Goal: Task Accomplishment & Management: Use online tool/utility

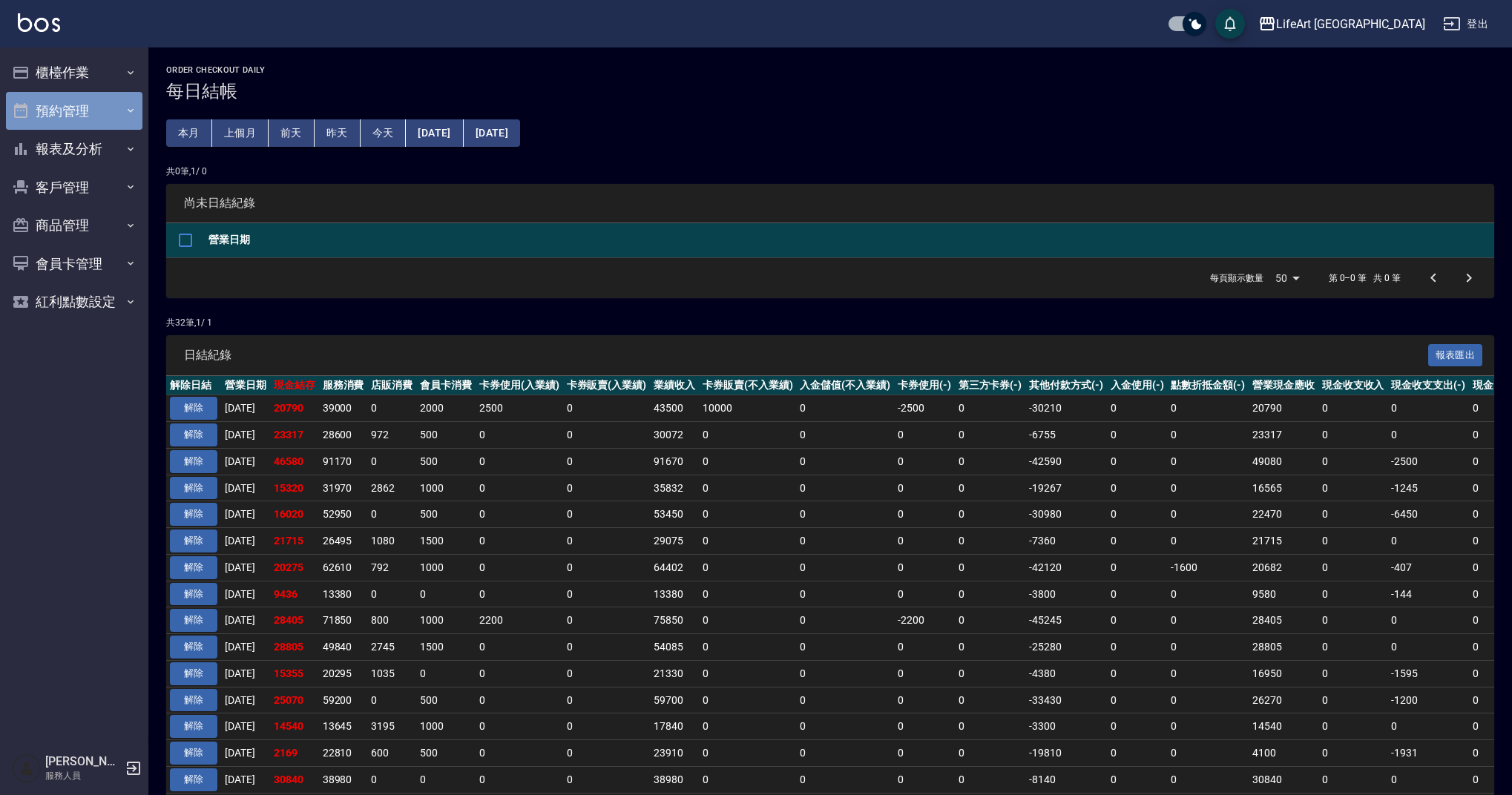
click at [72, 116] on button "預約管理" at bounding box center [75, 111] width 137 height 39
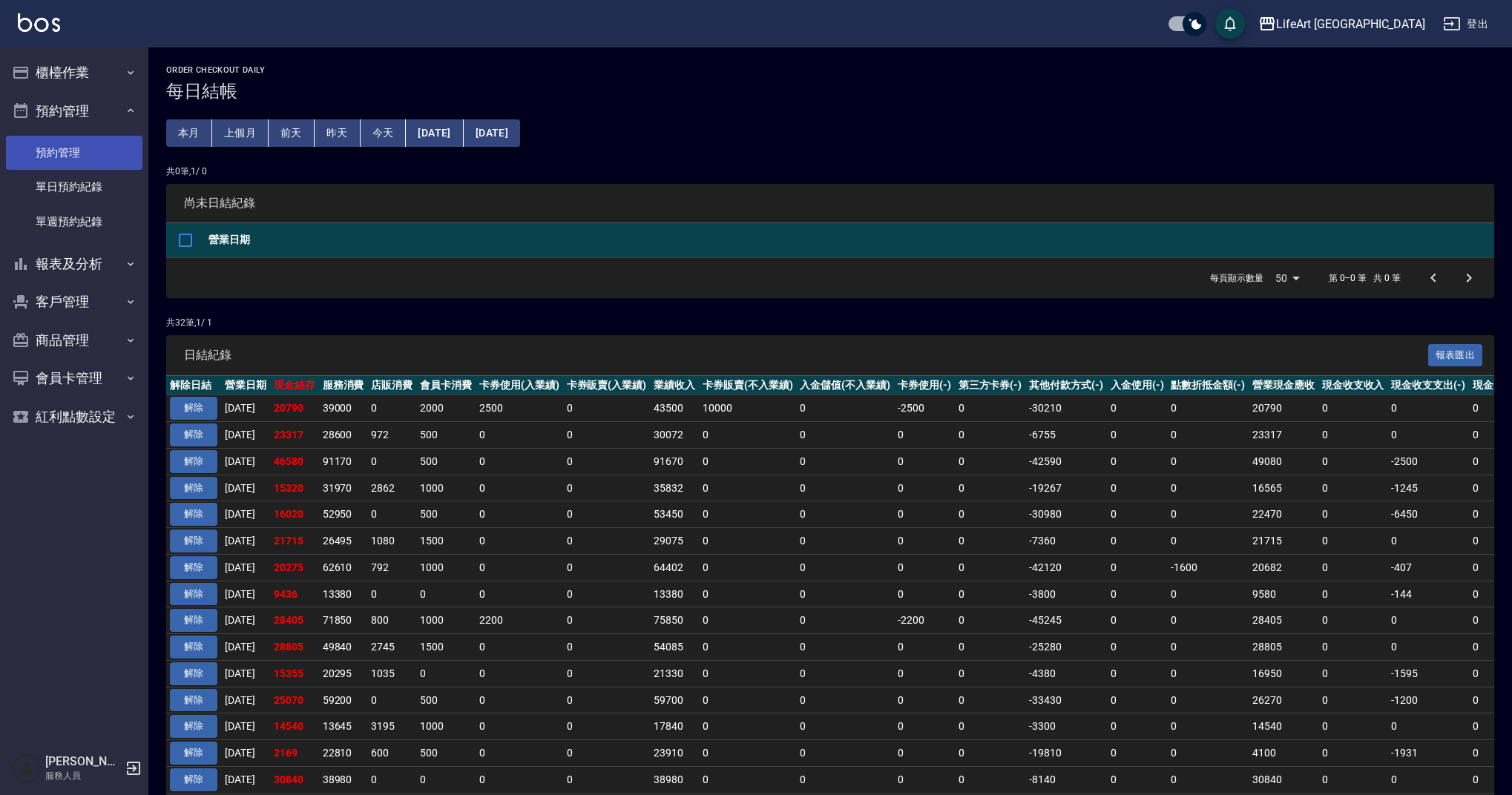
click at [120, 148] on link "預約管理" at bounding box center [75, 152] width 137 height 34
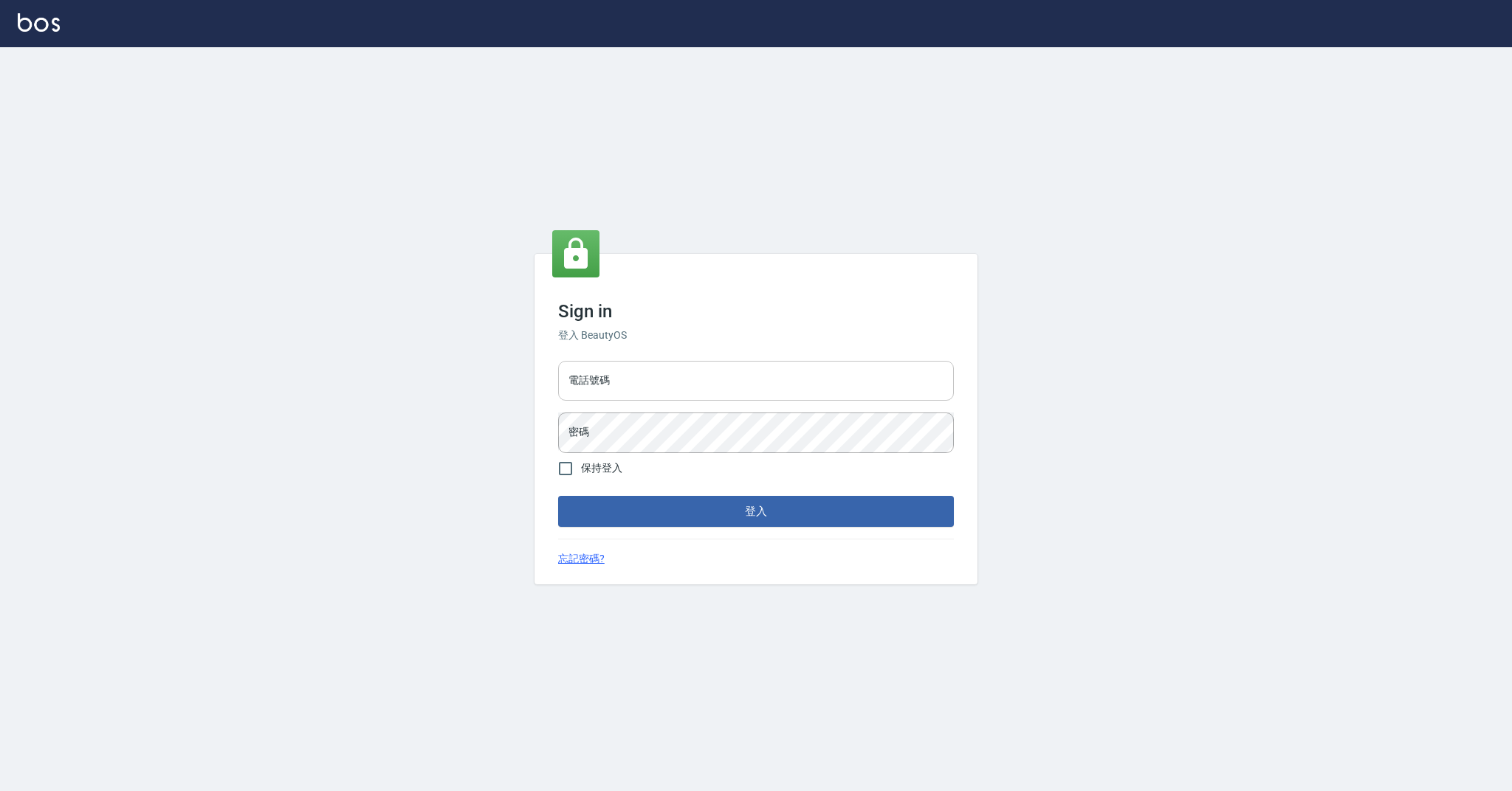
click at [661, 377] on input "電話號碼" at bounding box center [755, 381] width 396 height 40
type input "0989368139"
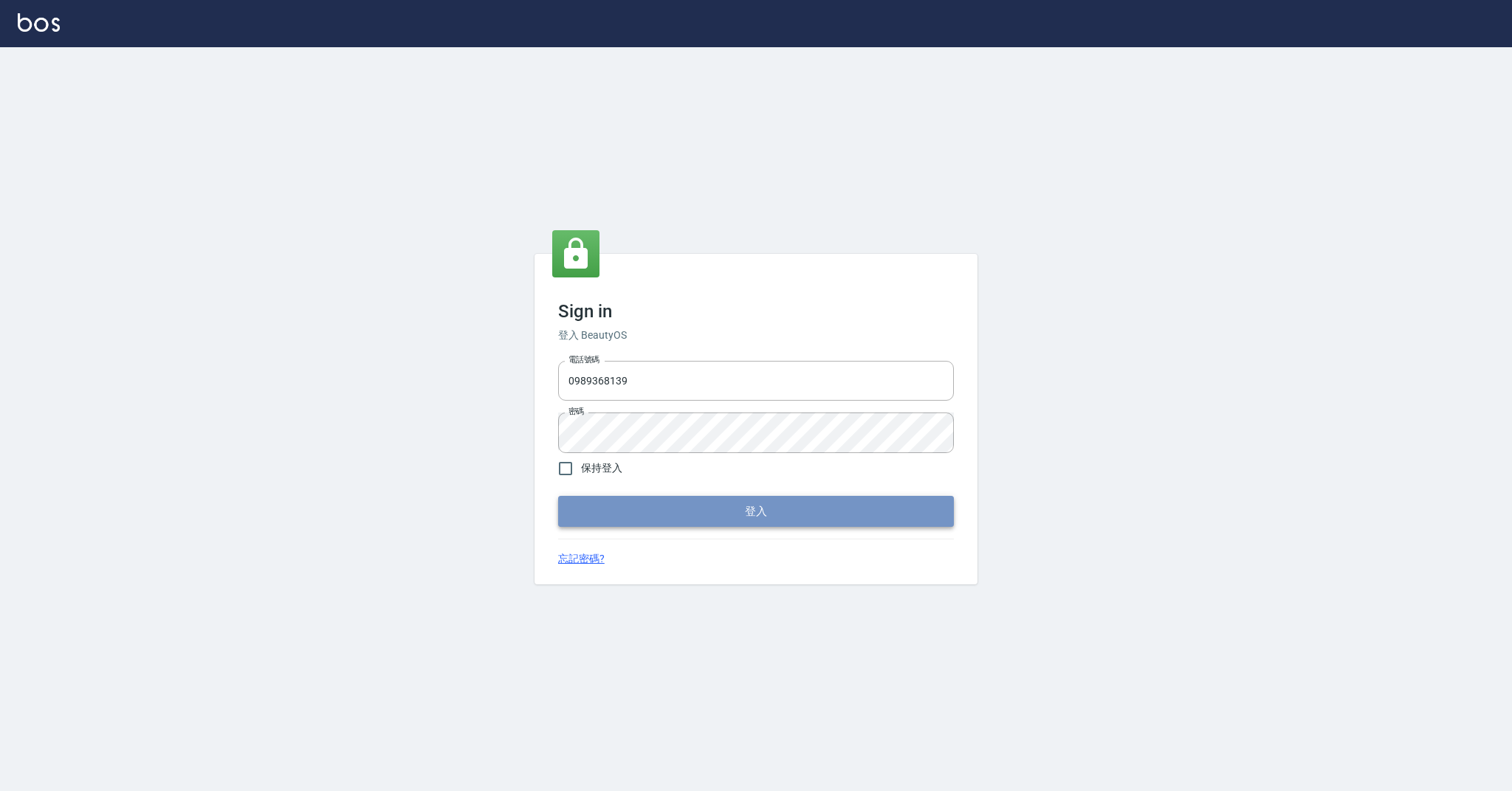
click at [708, 519] on button "登入" at bounding box center [755, 512] width 396 height 31
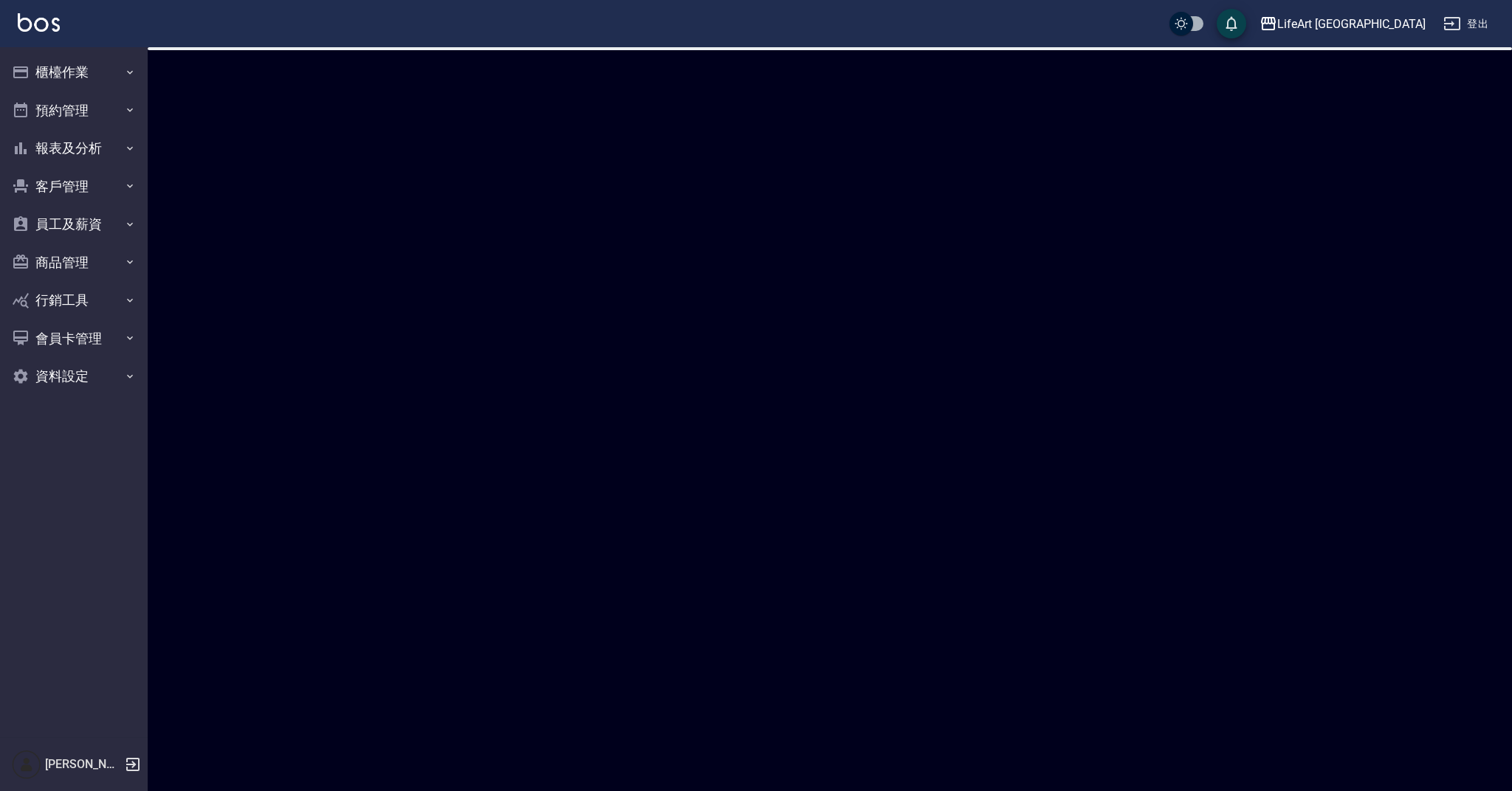
checkbox input "true"
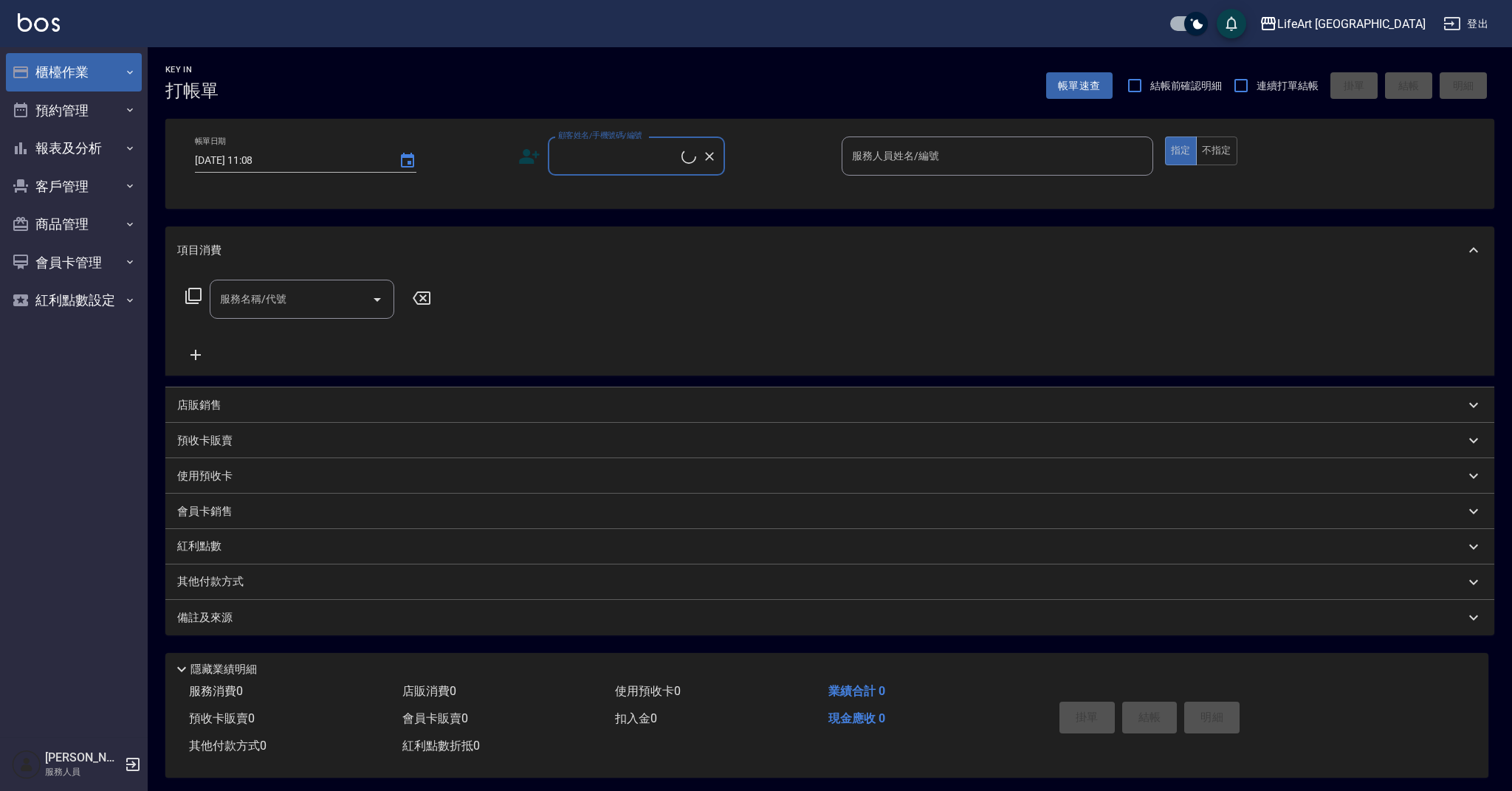
click at [89, 86] on button "櫃檯作業" at bounding box center [74, 72] width 136 height 39
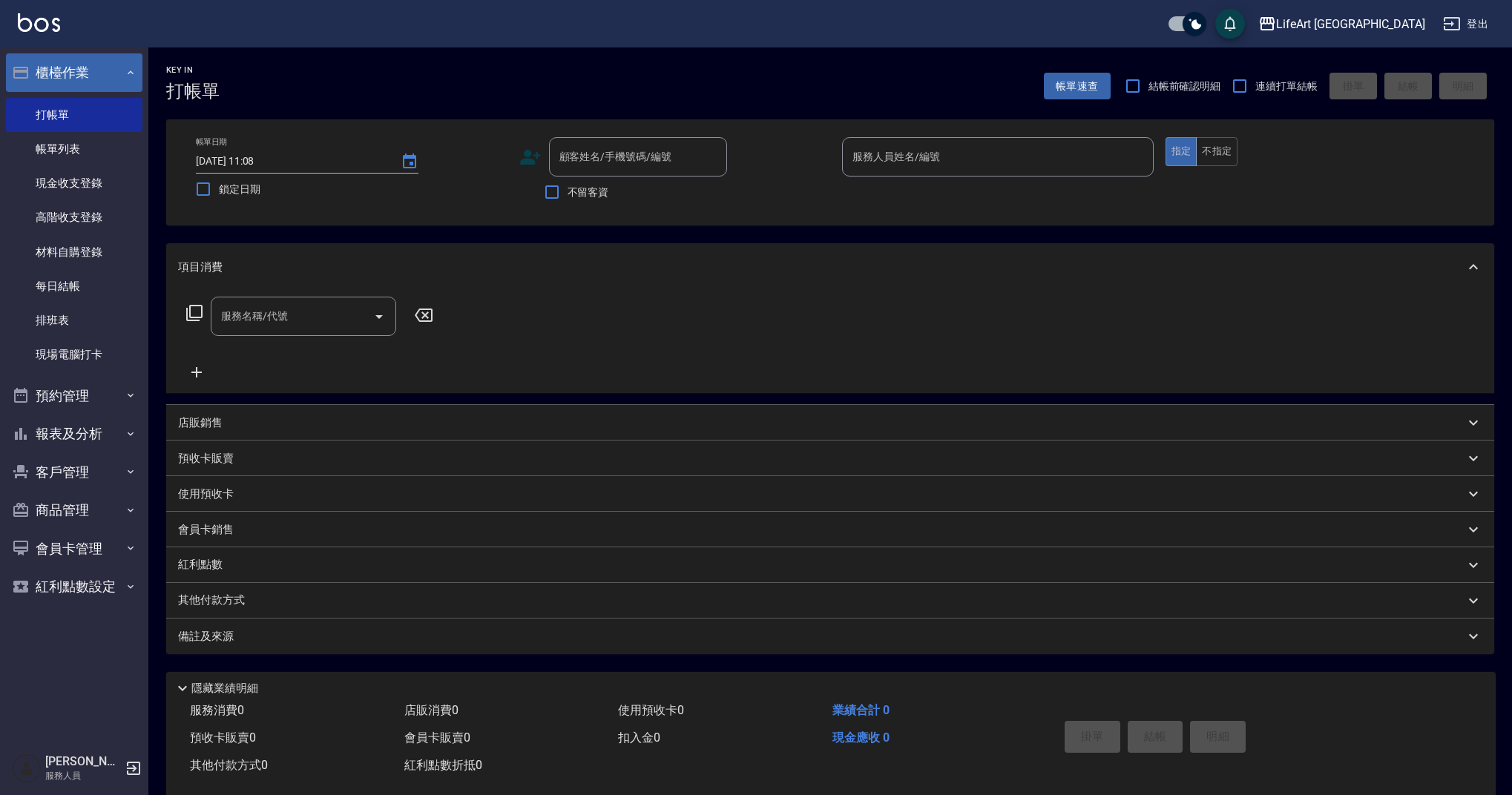
click at [87, 72] on button "櫃檯作業" at bounding box center [75, 73] width 137 height 39
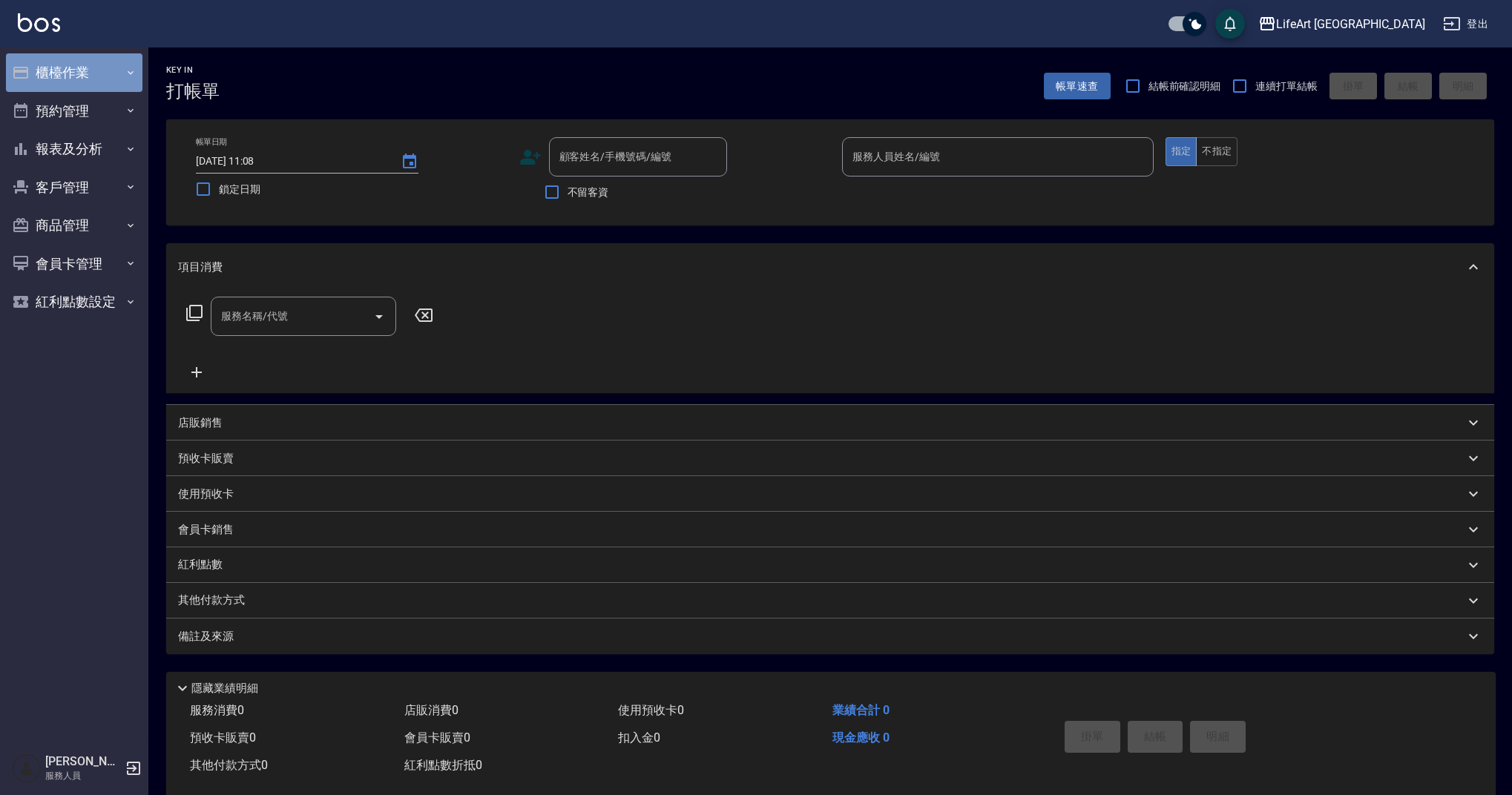
click at [93, 79] on button "櫃檯作業" at bounding box center [75, 73] width 137 height 39
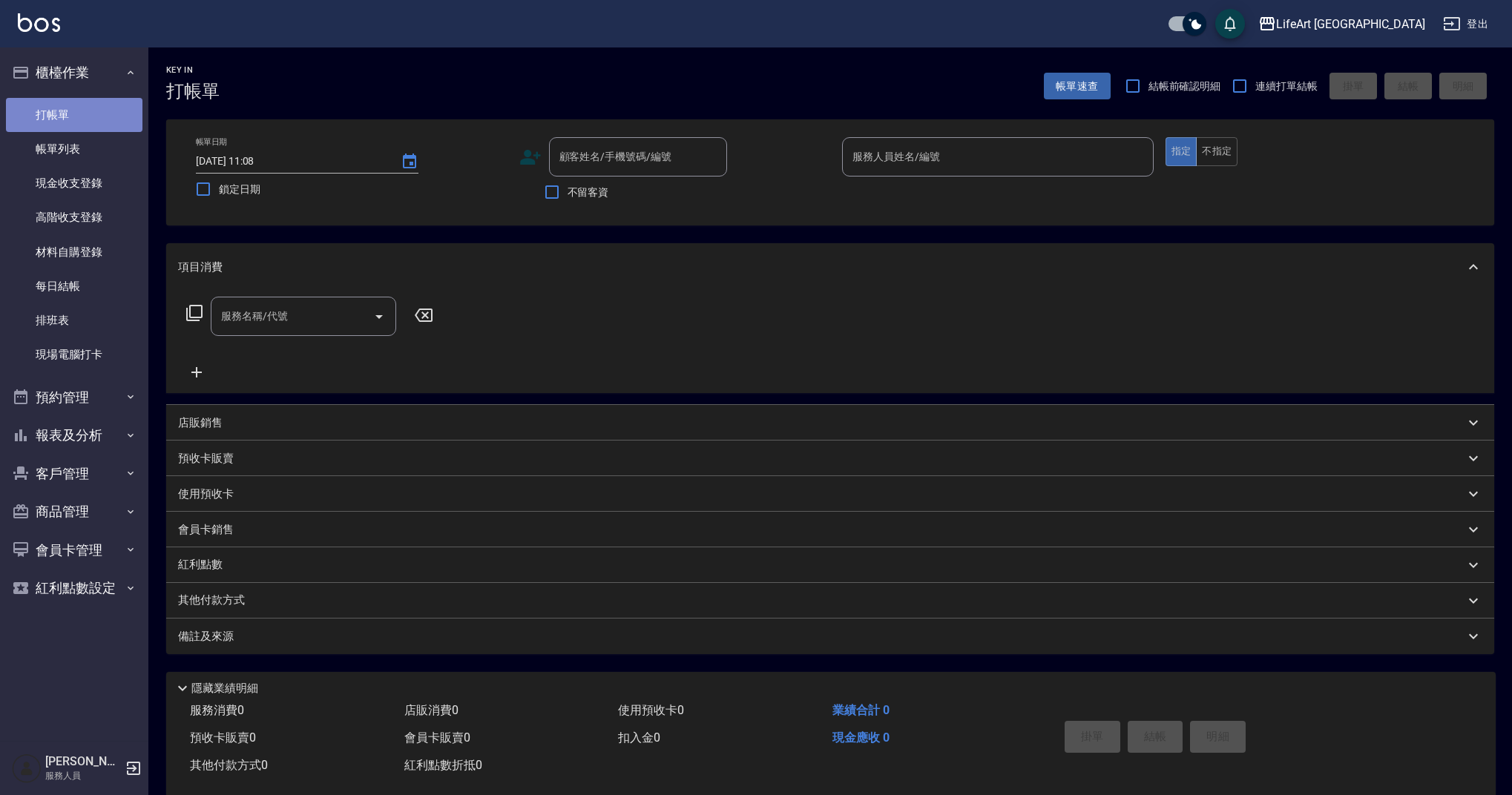
click at [96, 108] on link "打帳單" at bounding box center [75, 114] width 137 height 34
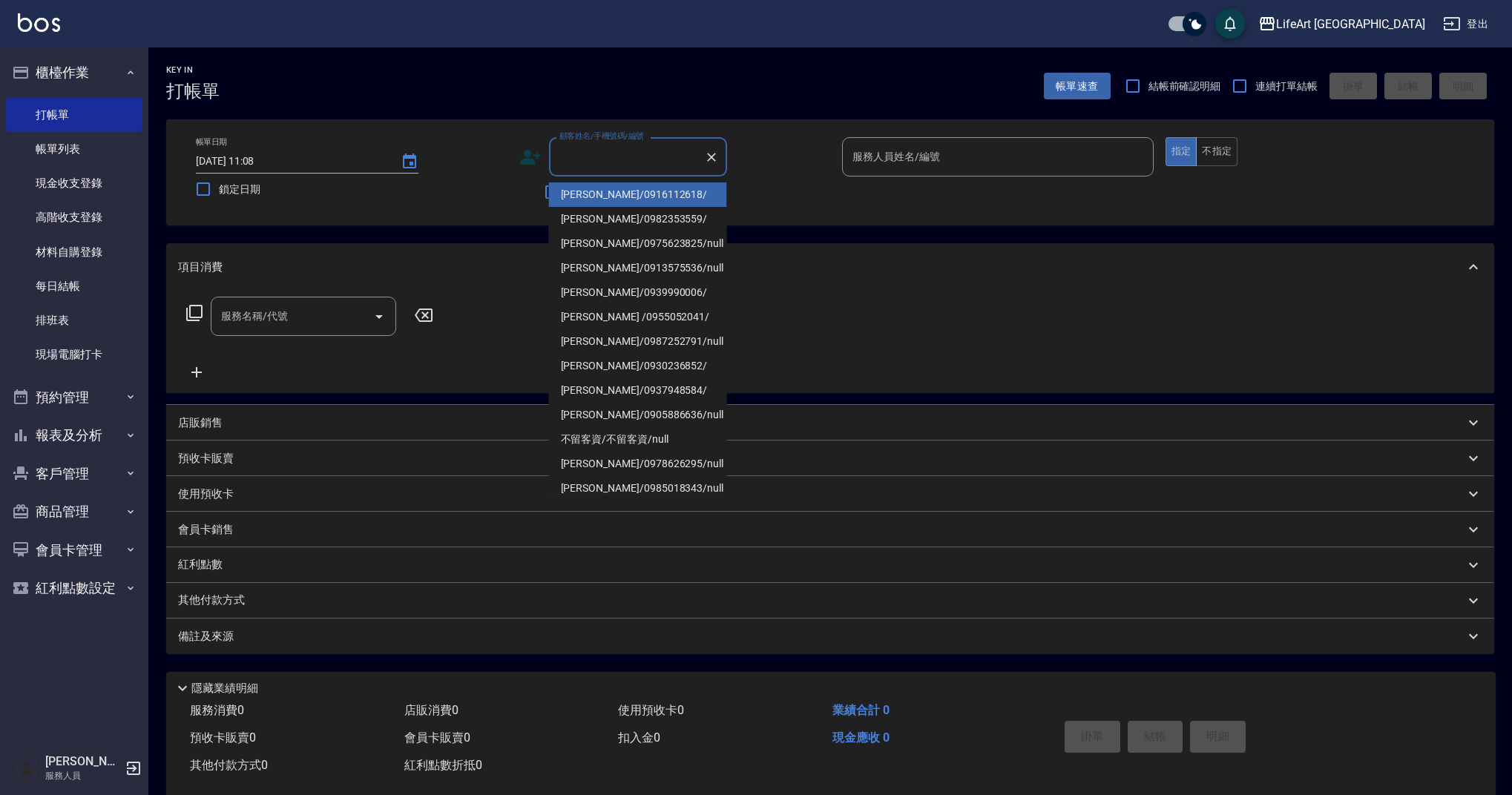
click at [612, 164] on input "顧客姓名/手機號碼/編號" at bounding box center [626, 157] width 142 height 26
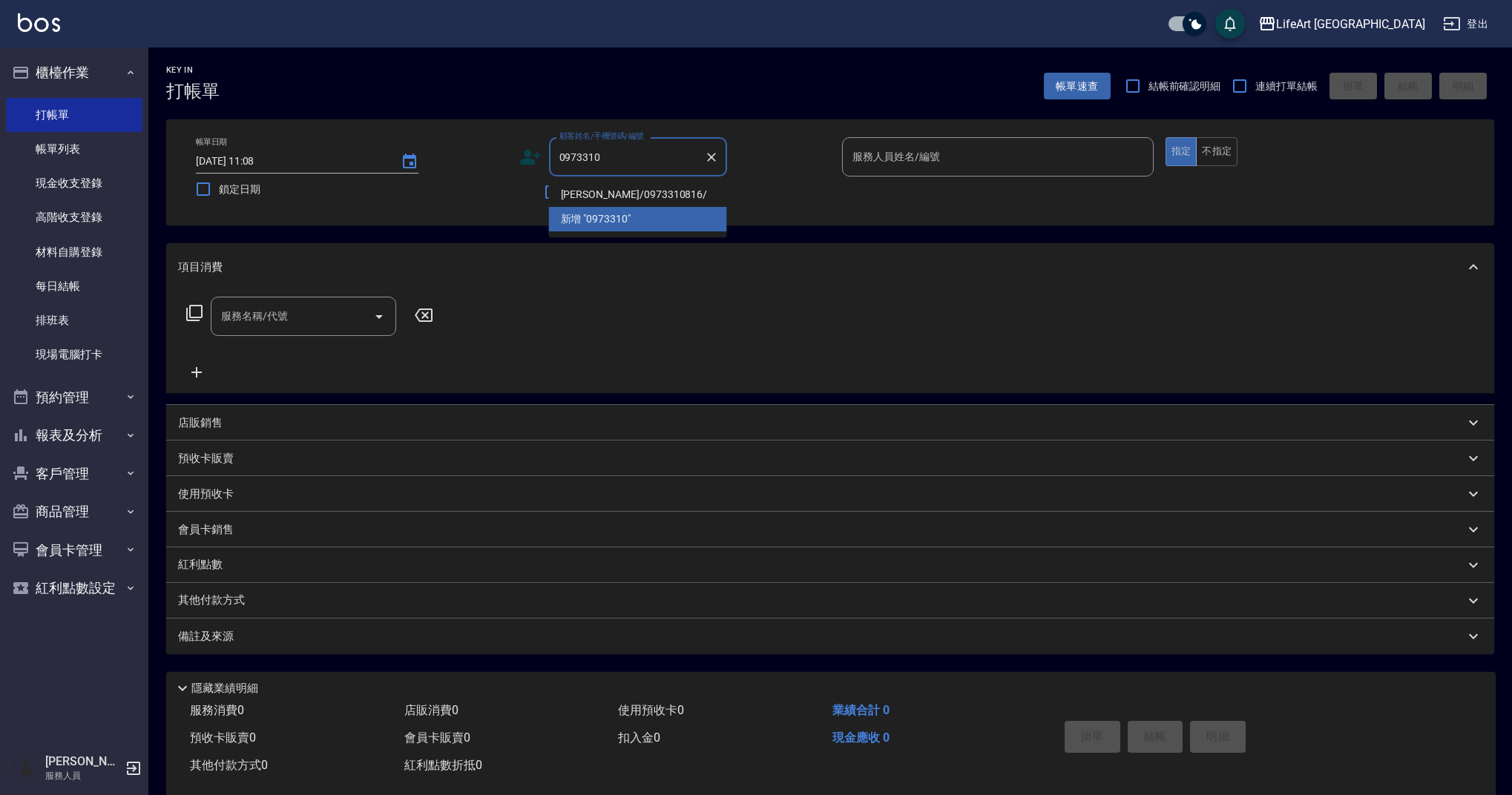
click at [646, 193] on li "[PERSON_NAME]/0973310816/" at bounding box center [639, 195] width 178 height 24
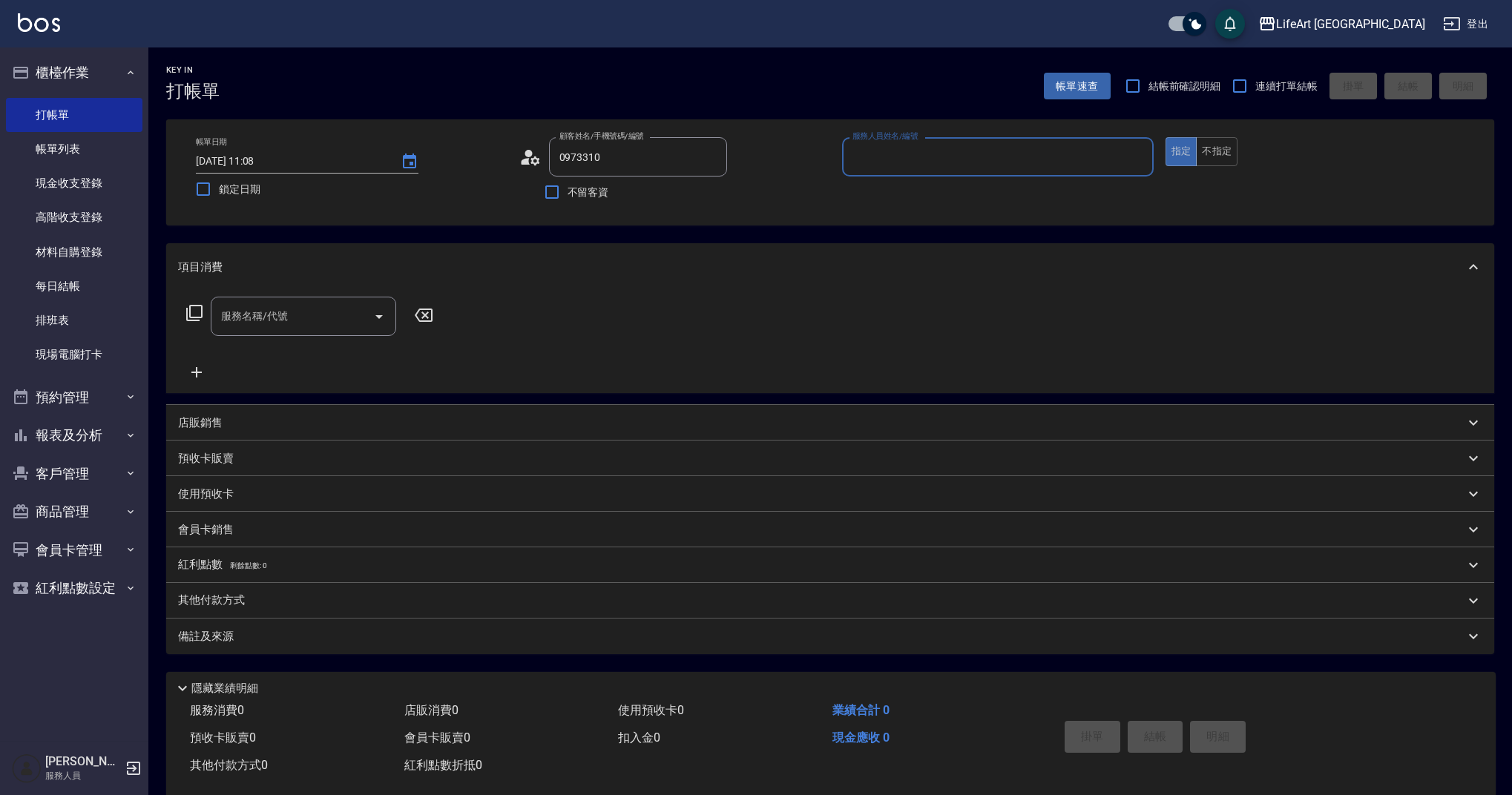
type input "[PERSON_NAME]/0973310816/"
type input "Ashely-A"
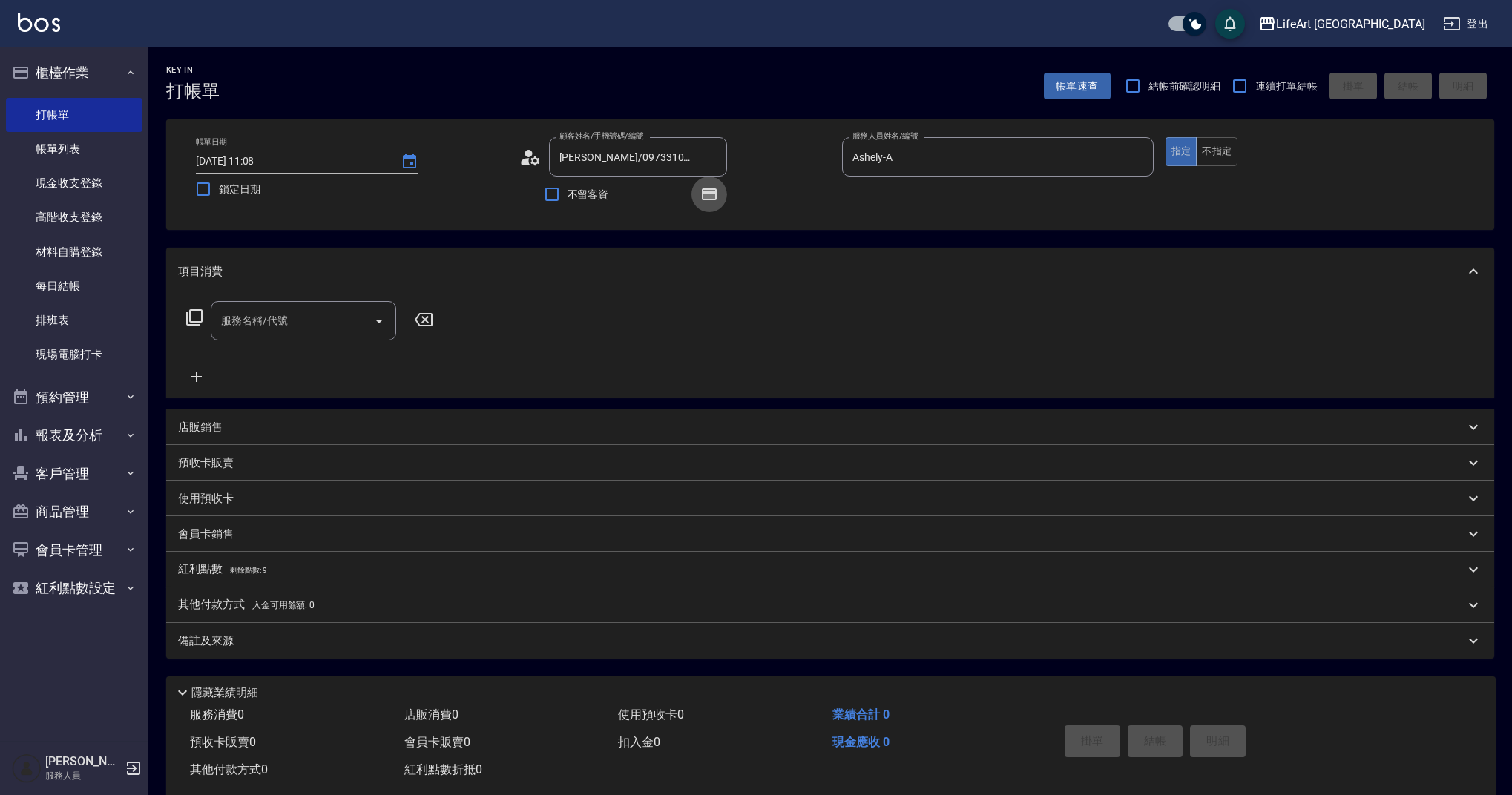
click at [714, 197] on icon "button" at bounding box center [710, 194] width 12 height 9
click at [525, 158] on icon at bounding box center [531, 158] width 23 height 23
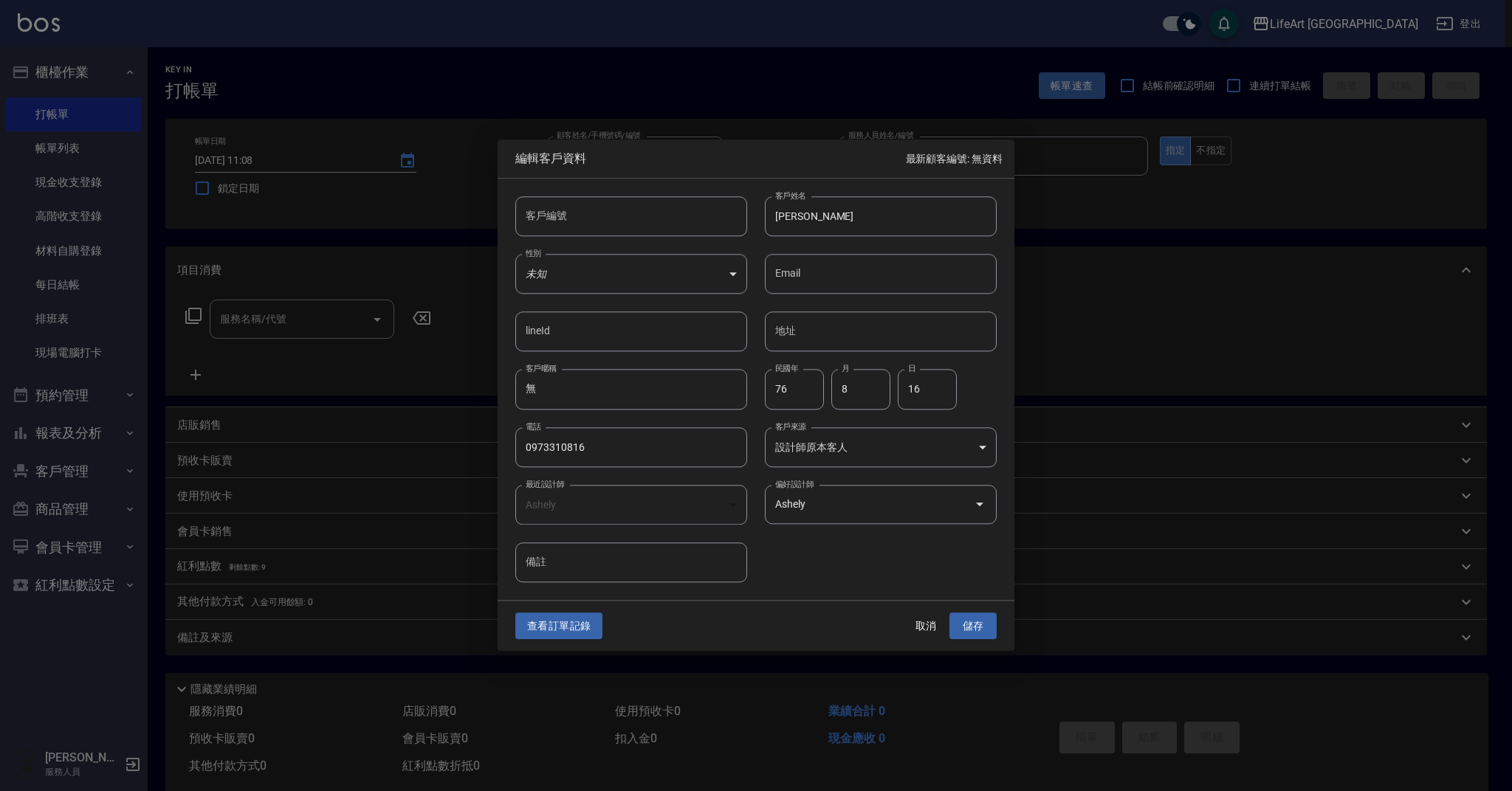
drag, startPoint x: 580, startPoint y: 627, endPoint x: 572, endPoint y: 626, distance: 8.1
click at [580, 626] on button "查看訂單記錄" at bounding box center [559, 626] width 87 height 28
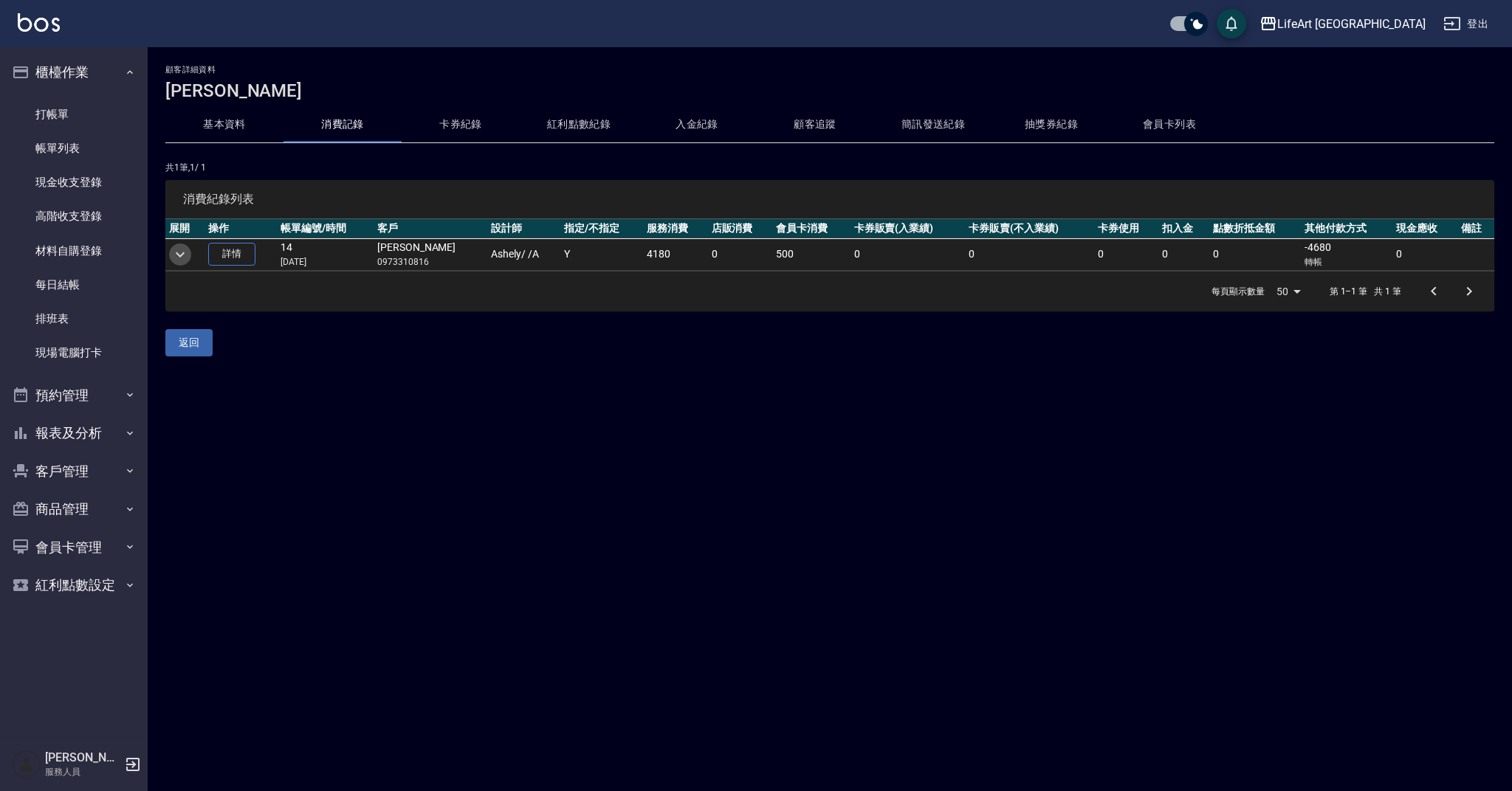
click at [180, 255] on icon "expand row" at bounding box center [180, 254] width 9 height 5
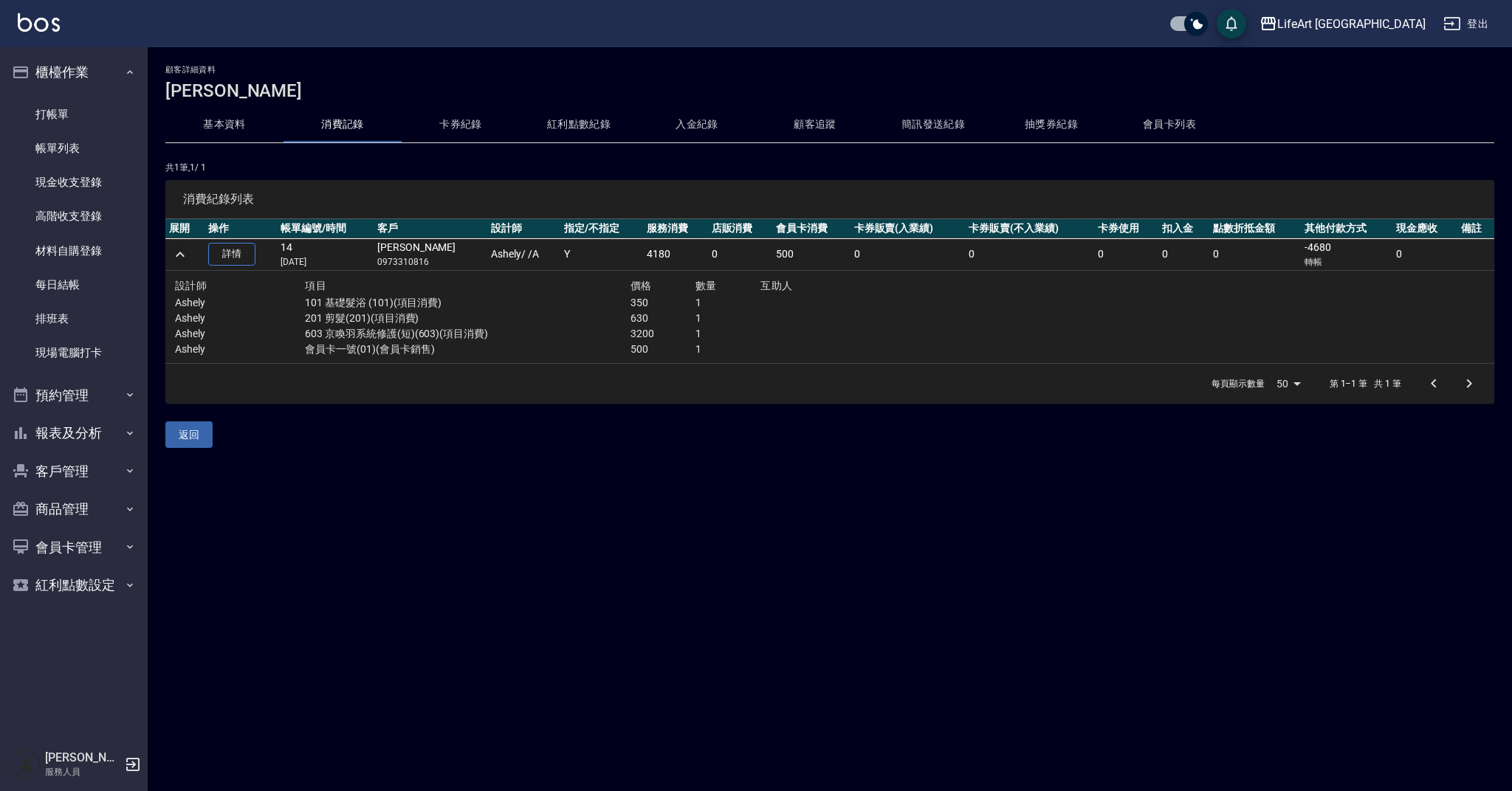
click at [674, 535] on div "顧客詳細資料 [PERSON_NAME] 基本資料 消費記錄 卡券紀錄 紅利點數紀錄 入金紀錄 顧客追蹤 簡訊發送紀錄 抽獎券紀錄 會員卡列表 共 1 筆, …" at bounding box center [756, 396] width 1512 height 791
click at [247, 254] on link "詳情" at bounding box center [232, 254] width 47 height 23
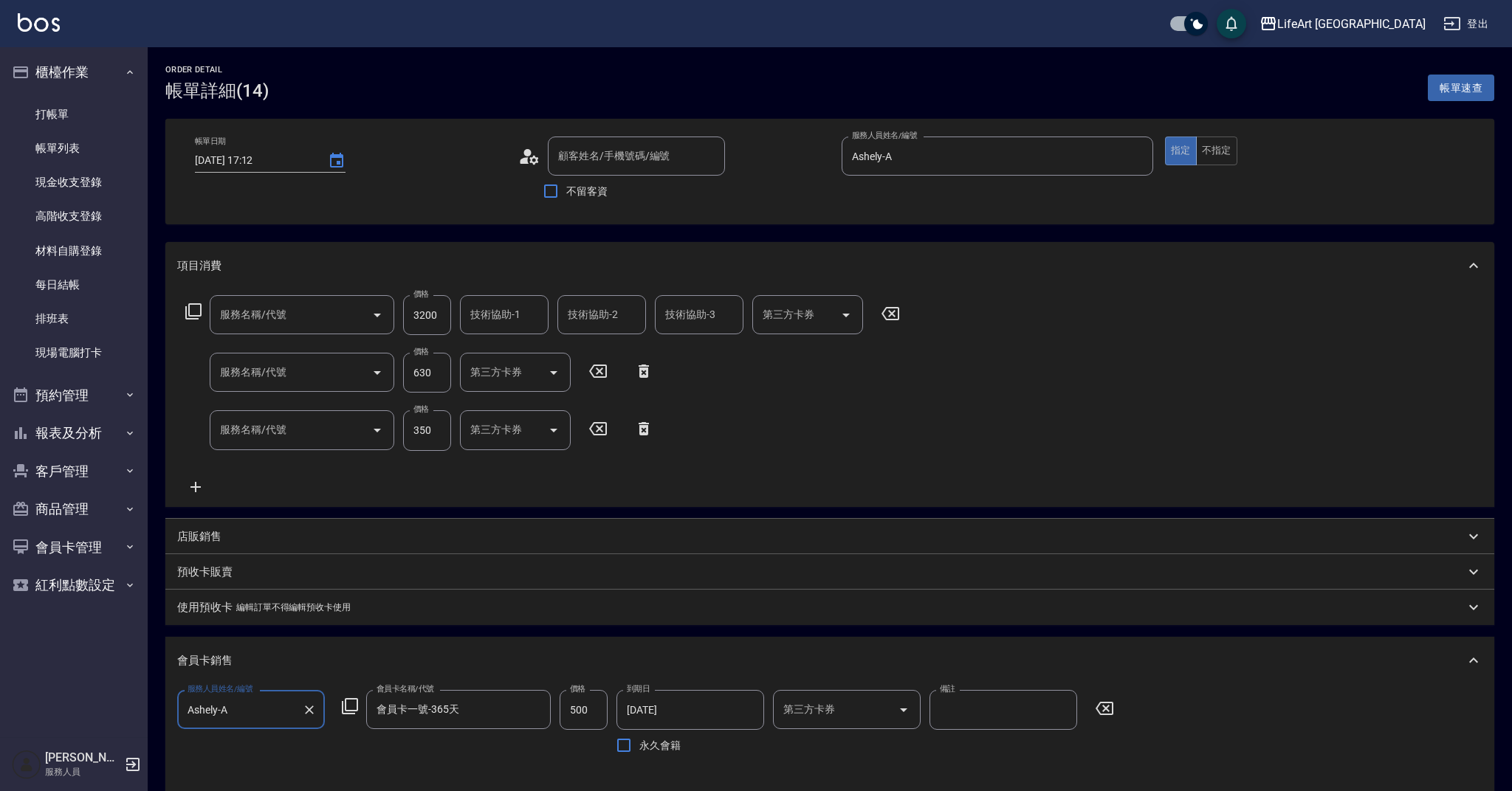
type input "[DATE] 17:12"
type input "[PERSON_NAME]/0973310816/"
type input "Ashely-A"
type input "9"
type input "603 京喚羽系統修護(短)(603)"
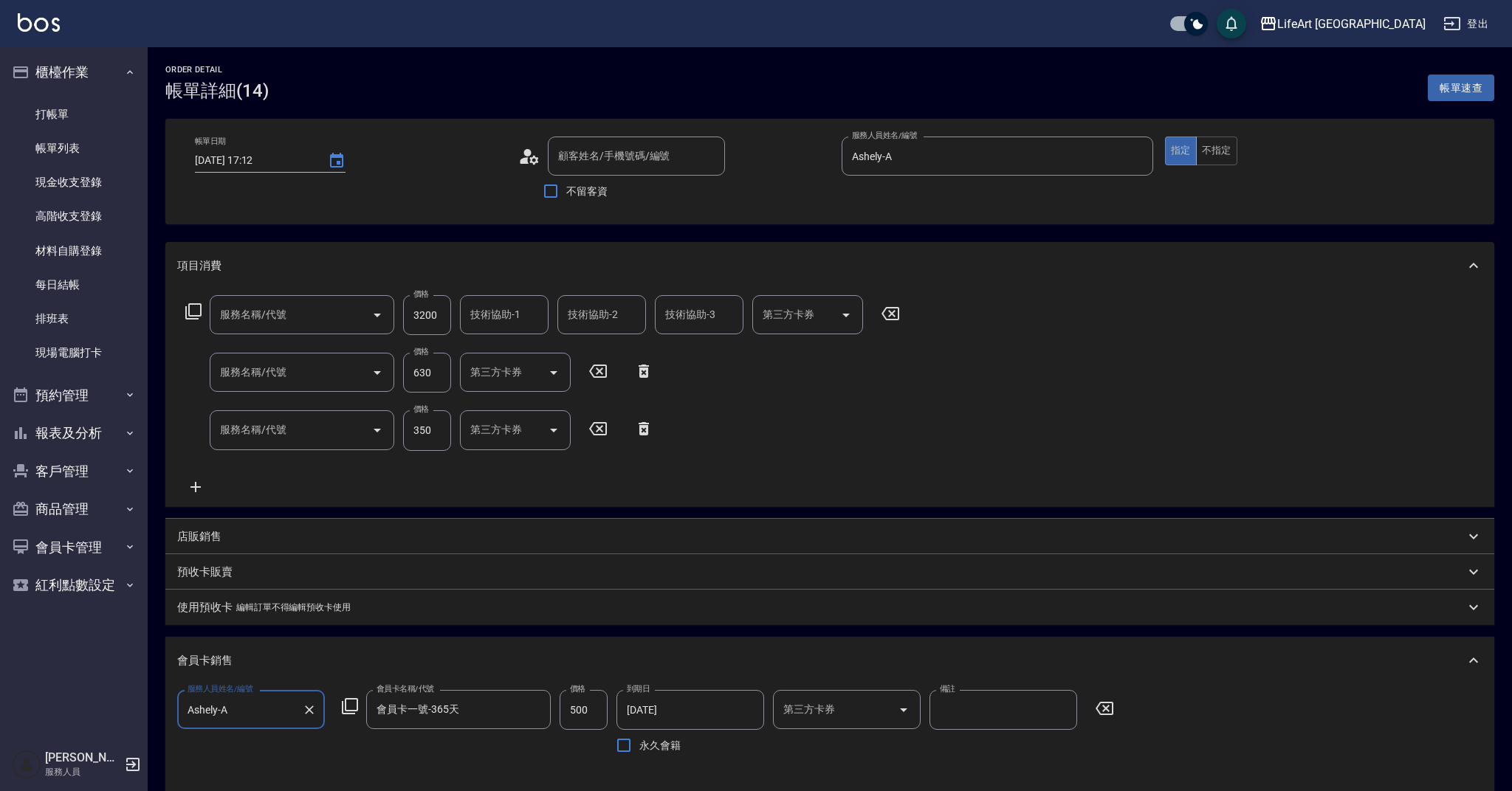
type input "201 剪髮(201)"
type input "101 基礎髮浴 (101)"
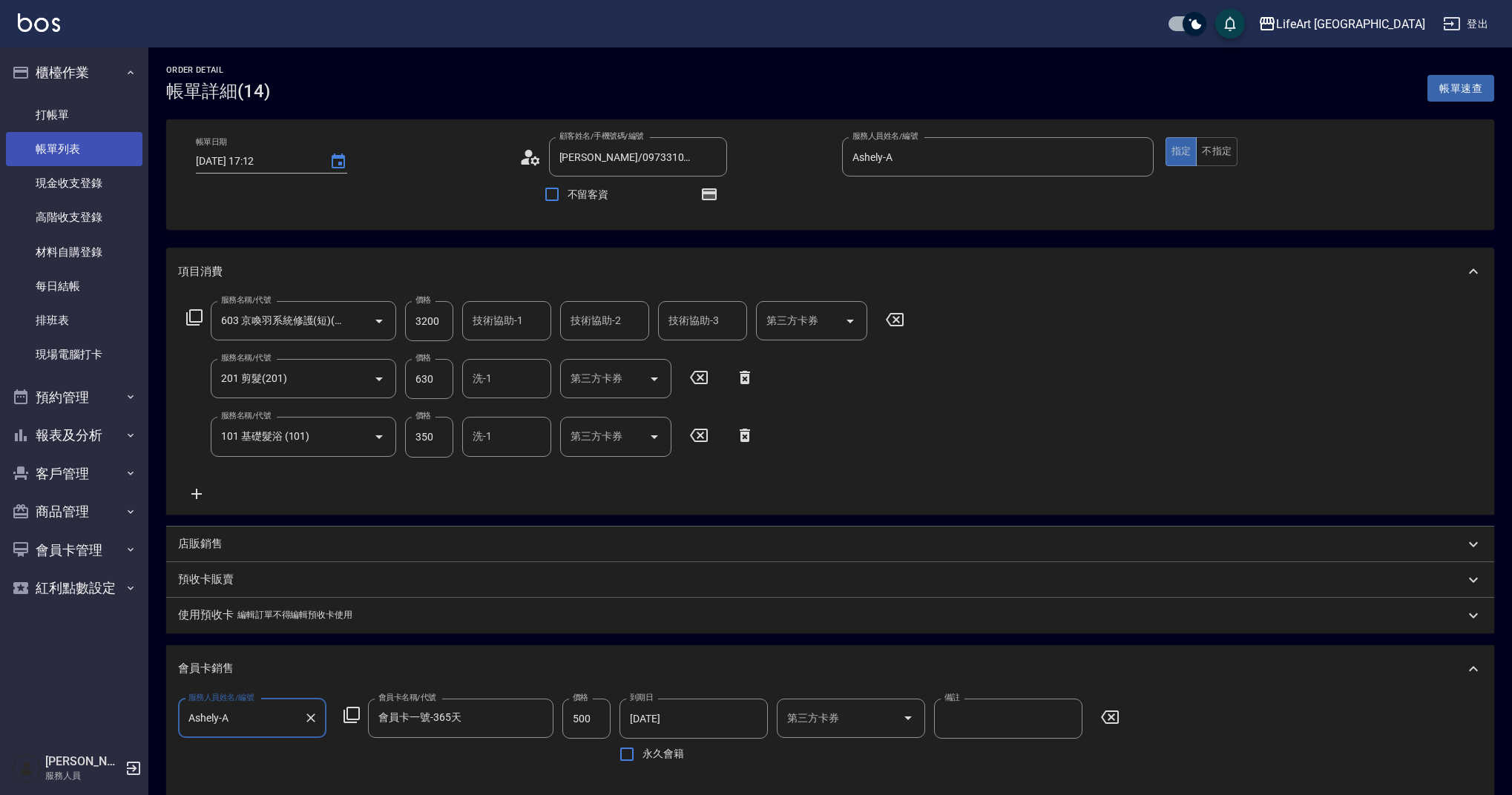
click at [81, 153] on link "帳單列表" at bounding box center [75, 148] width 137 height 34
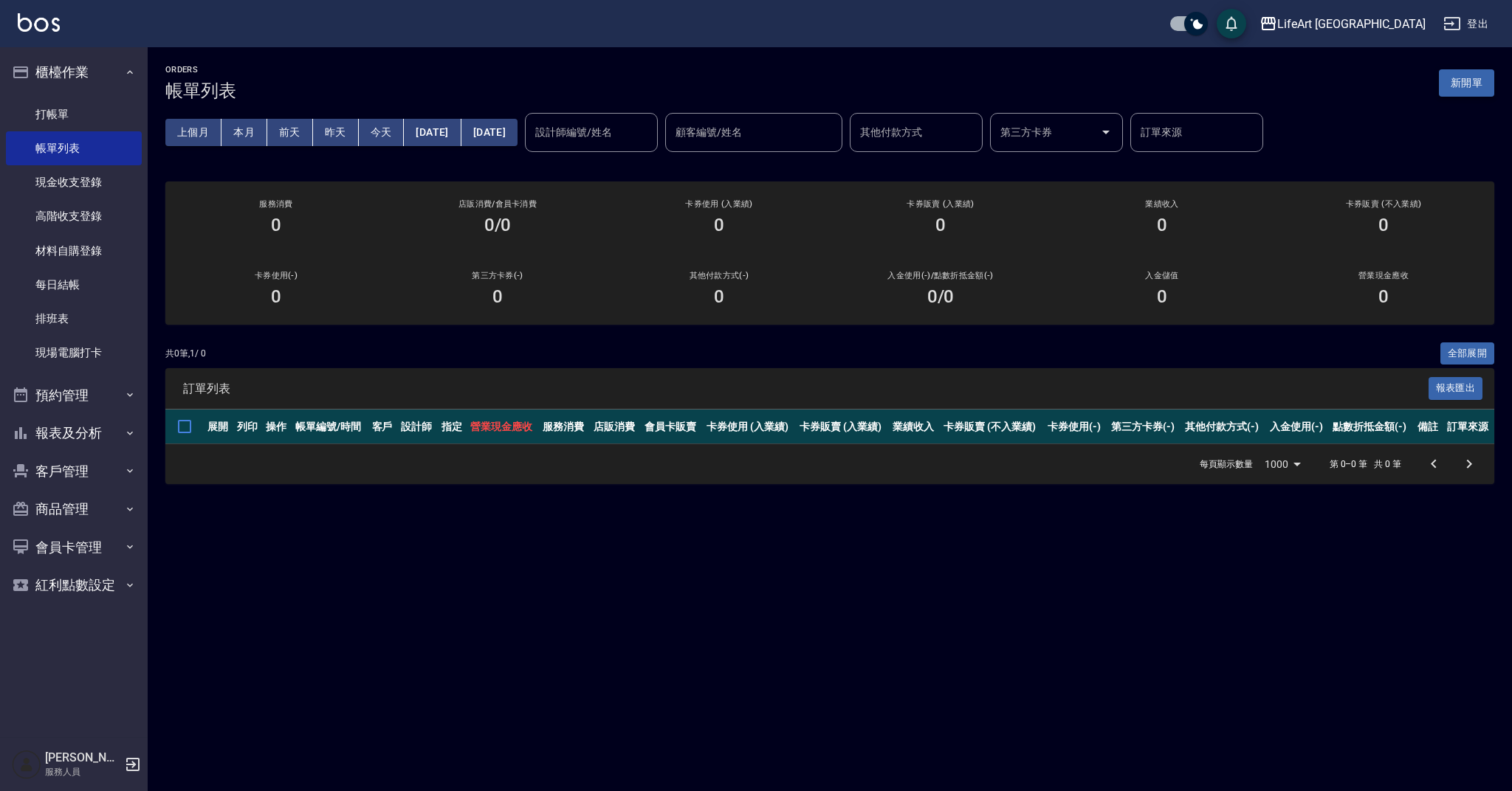
click at [1469, 79] on button "新開單" at bounding box center [1466, 84] width 55 height 28
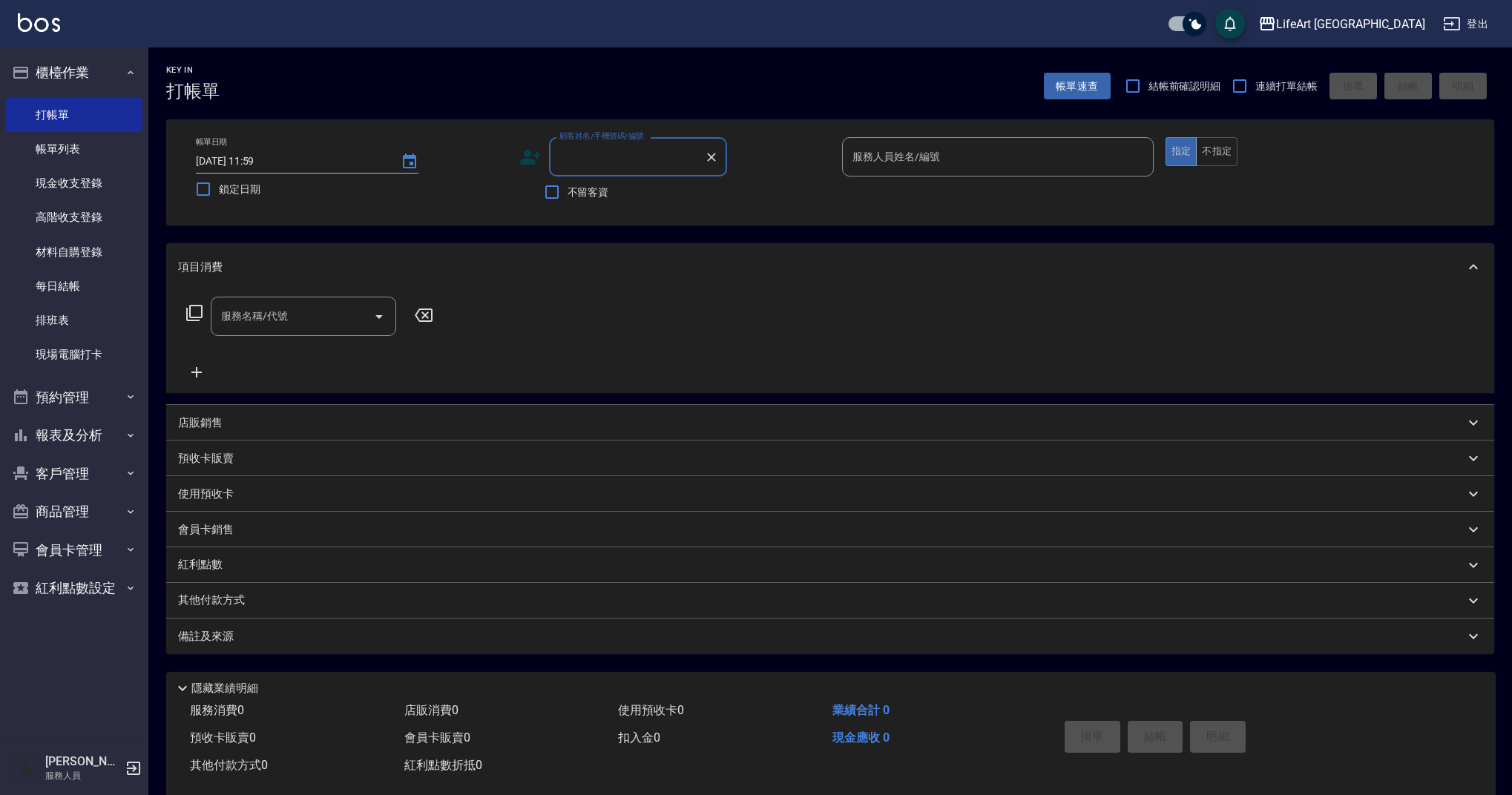
click at [638, 163] on input "顧客姓名/手機號碼/編號" at bounding box center [626, 157] width 142 height 26
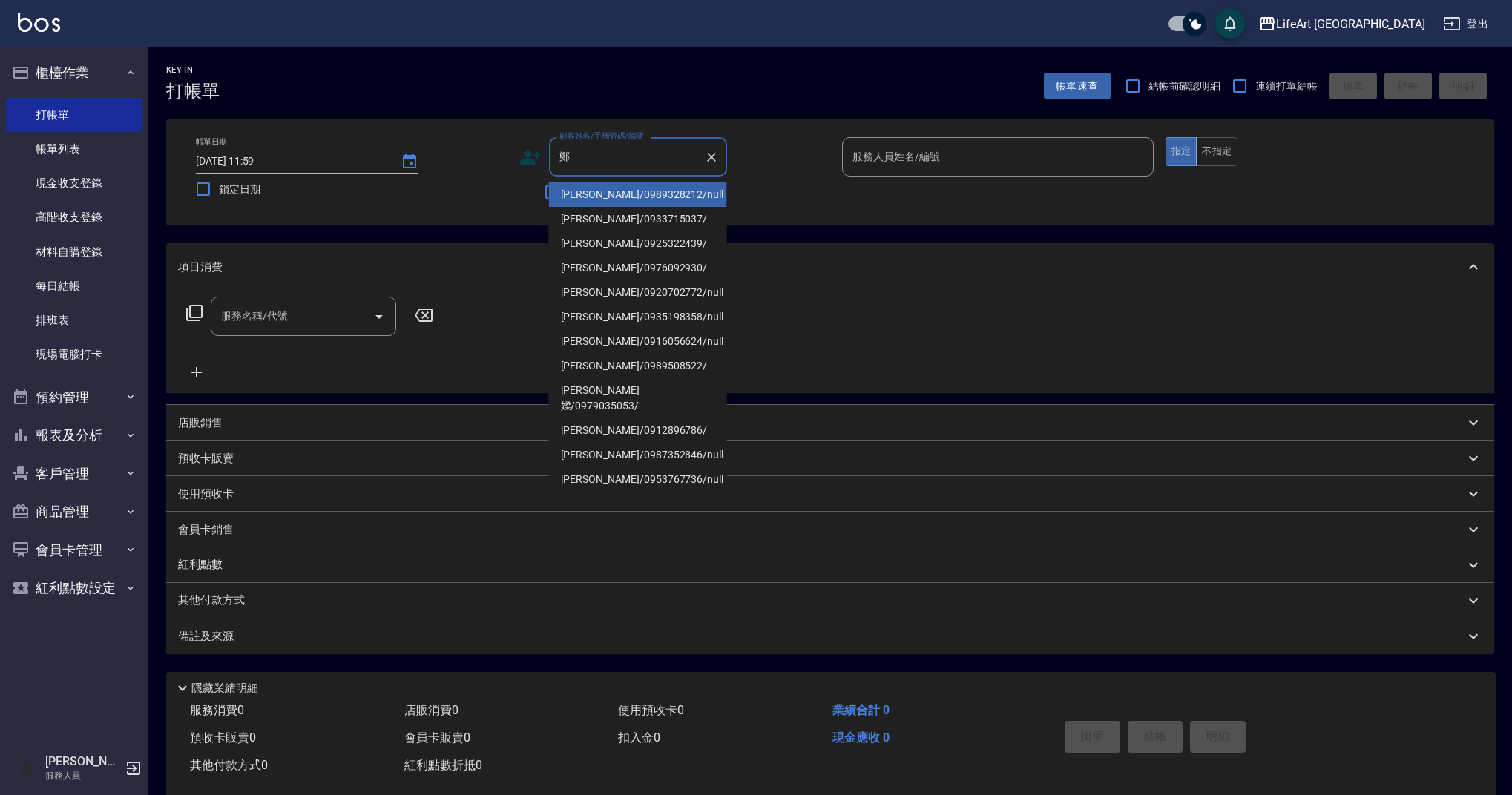
click at [647, 317] on li "[PERSON_NAME]/0935198358/null" at bounding box center [639, 317] width 178 height 24
type input "[PERSON_NAME]/0935198358/null"
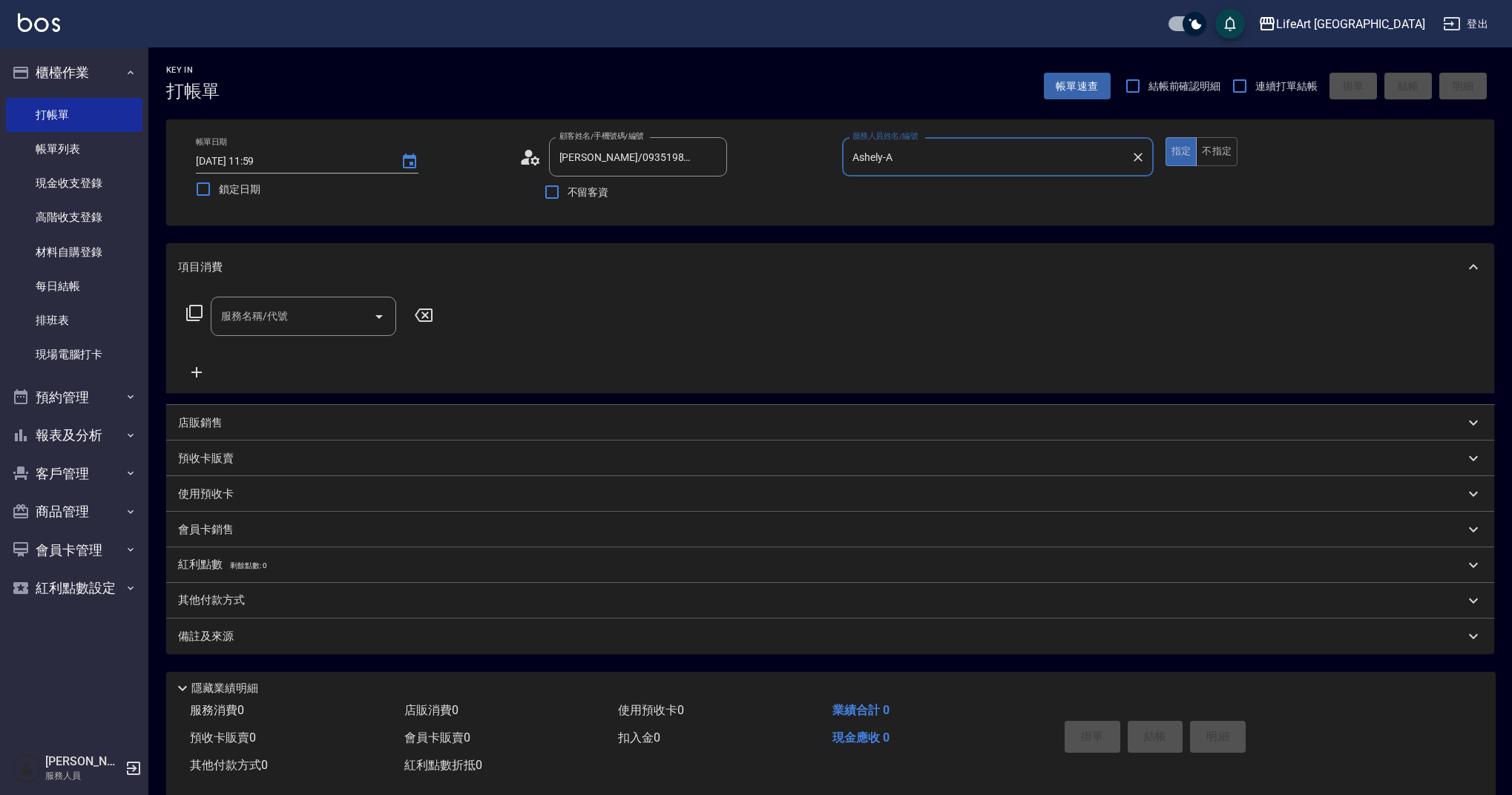
type input "Ashely-A"
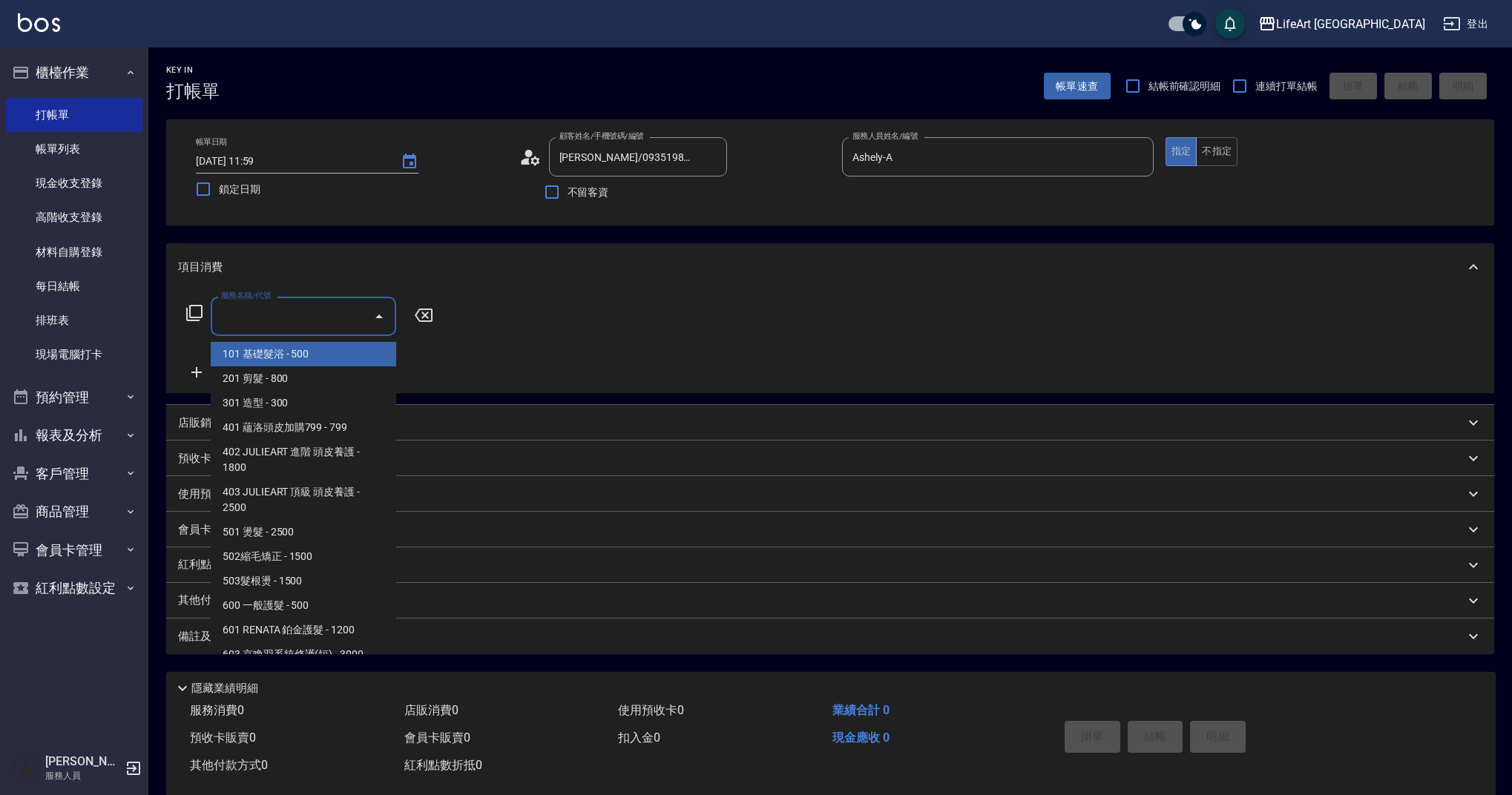
drag, startPoint x: 297, startPoint y: 313, endPoint x: 308, endPoint y: 378, distance: 65.9
click at [297, 313] on input "服務名稱/代號" at bounding box center [292, 316] width 150 height 26
click at [308, 378] on span "201 剪髮 - 800" at bounding box center [303, 378] width 185 height 24
type input "201 剪髮(201)"
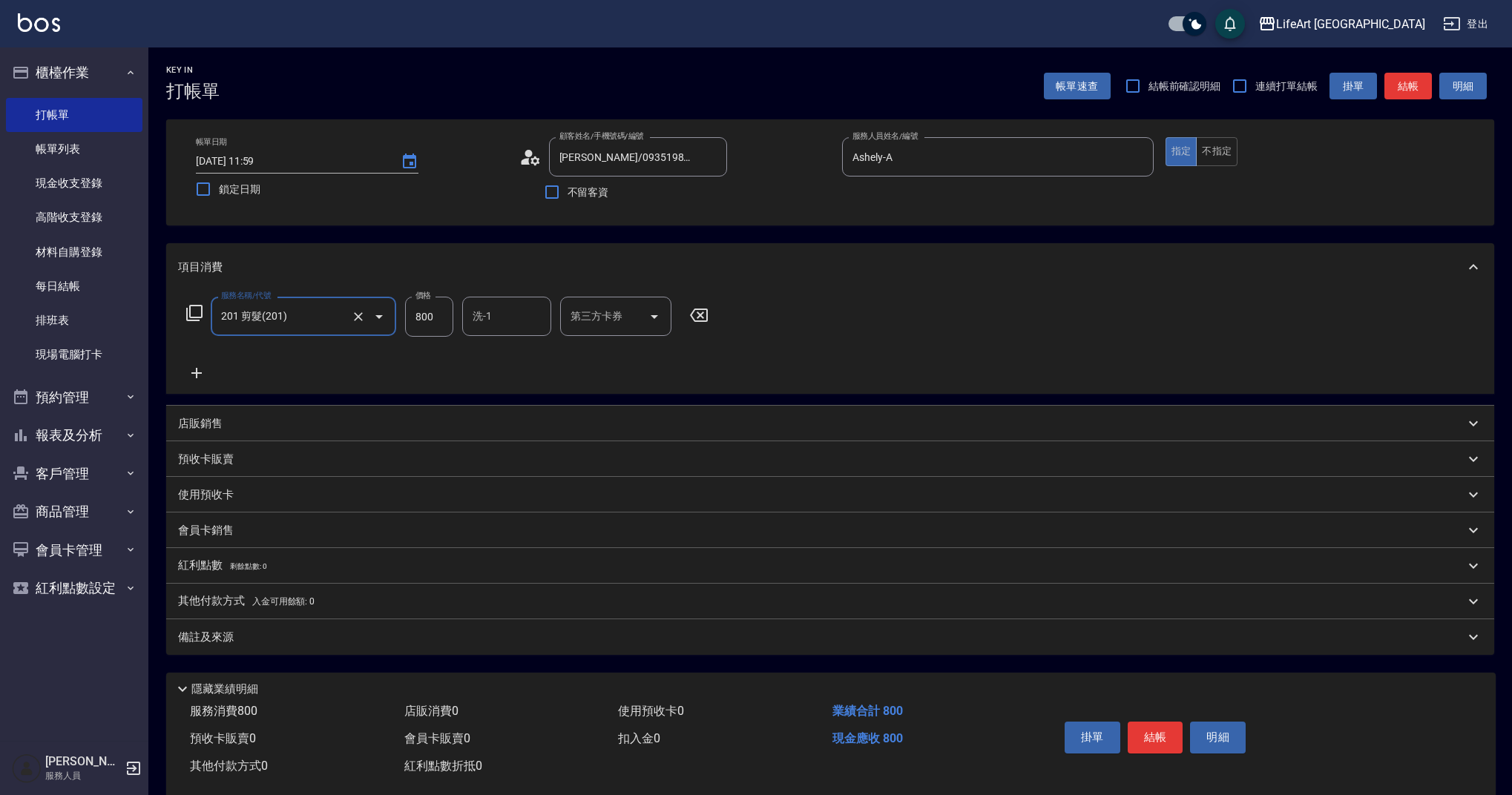
click at [446, 316] on input "800" at bounding box center [430, 317] width 49 height 40
type input "600"
click at [330, 648] on div "備註及來源" at bounding box center [830, 637] width 1328 height 36
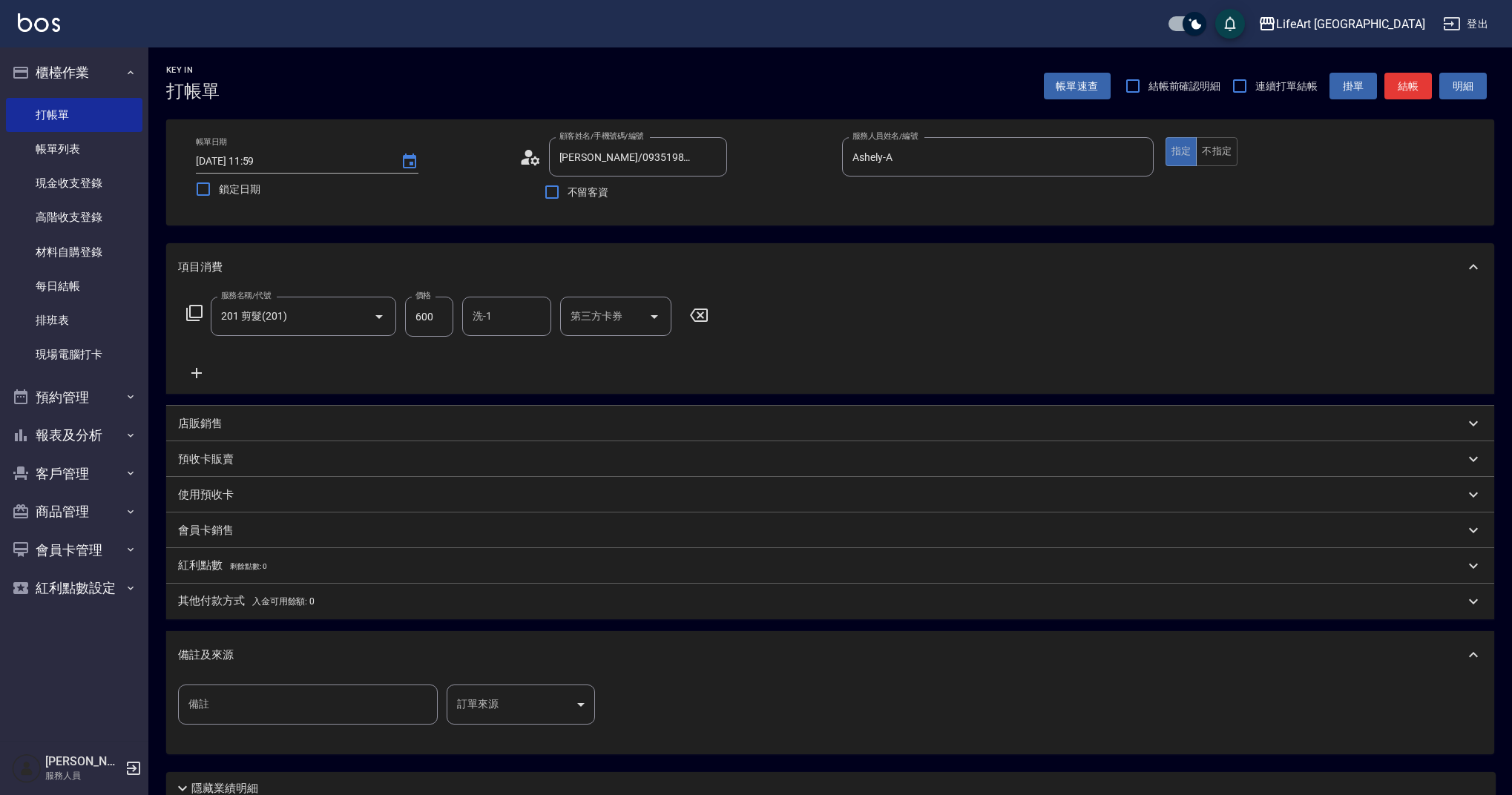
click at [499, 723] on body "LifeArt 蘆洲 登出 櫃檯作業 打帳單 帳單列表 現金收支登錄 高階收支登錄 材料自購登錄 每日結帳 排班表 現場電腦打卡 預約管理 預約管理 單日預約…" at bounding box center [756, 457] width 1512 height 915
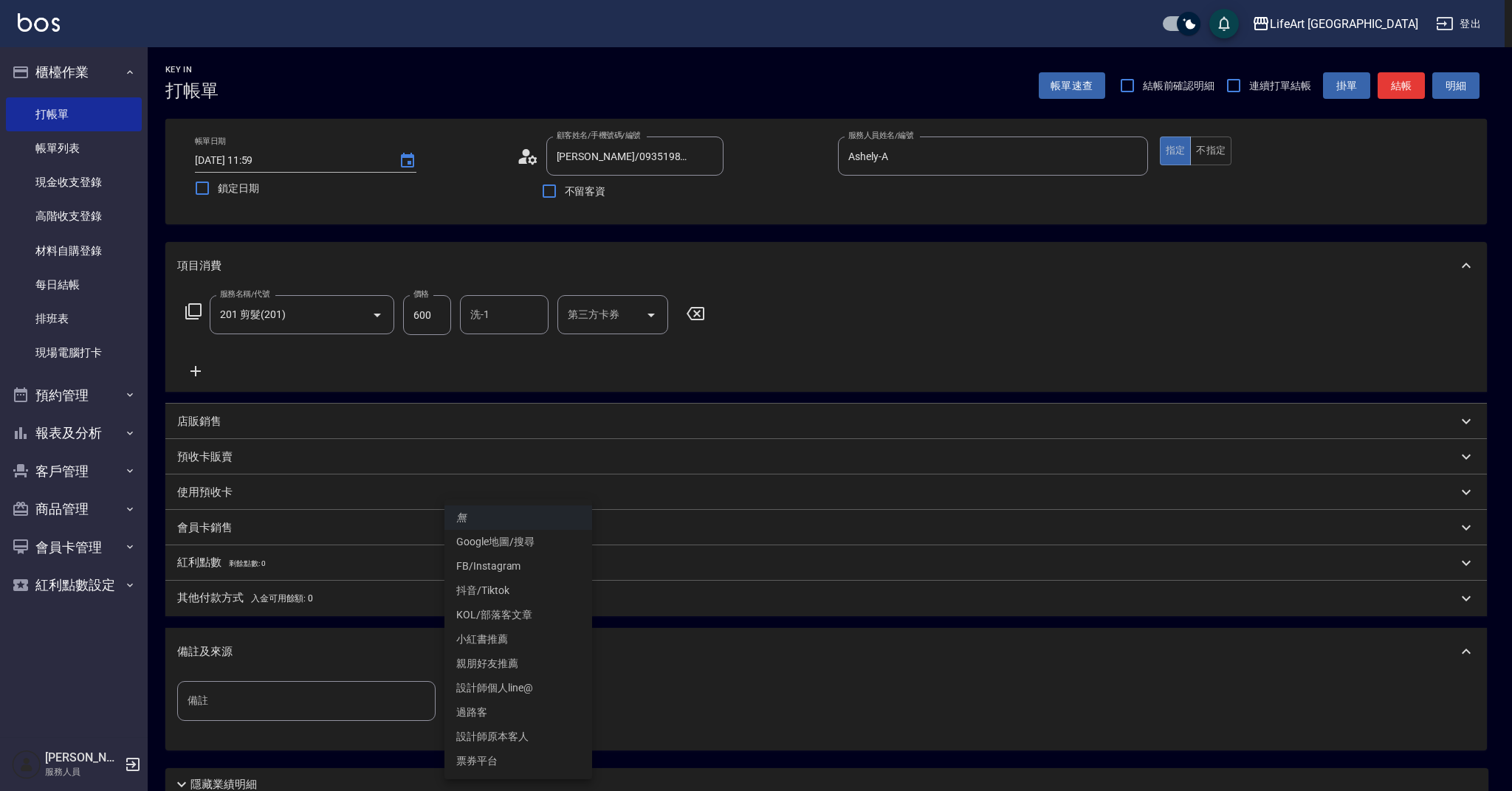
click at [513, 731] on li "設計師原本客人" at bounding box center [518, 737] width 147 height 24
type input "設計師原本客人"
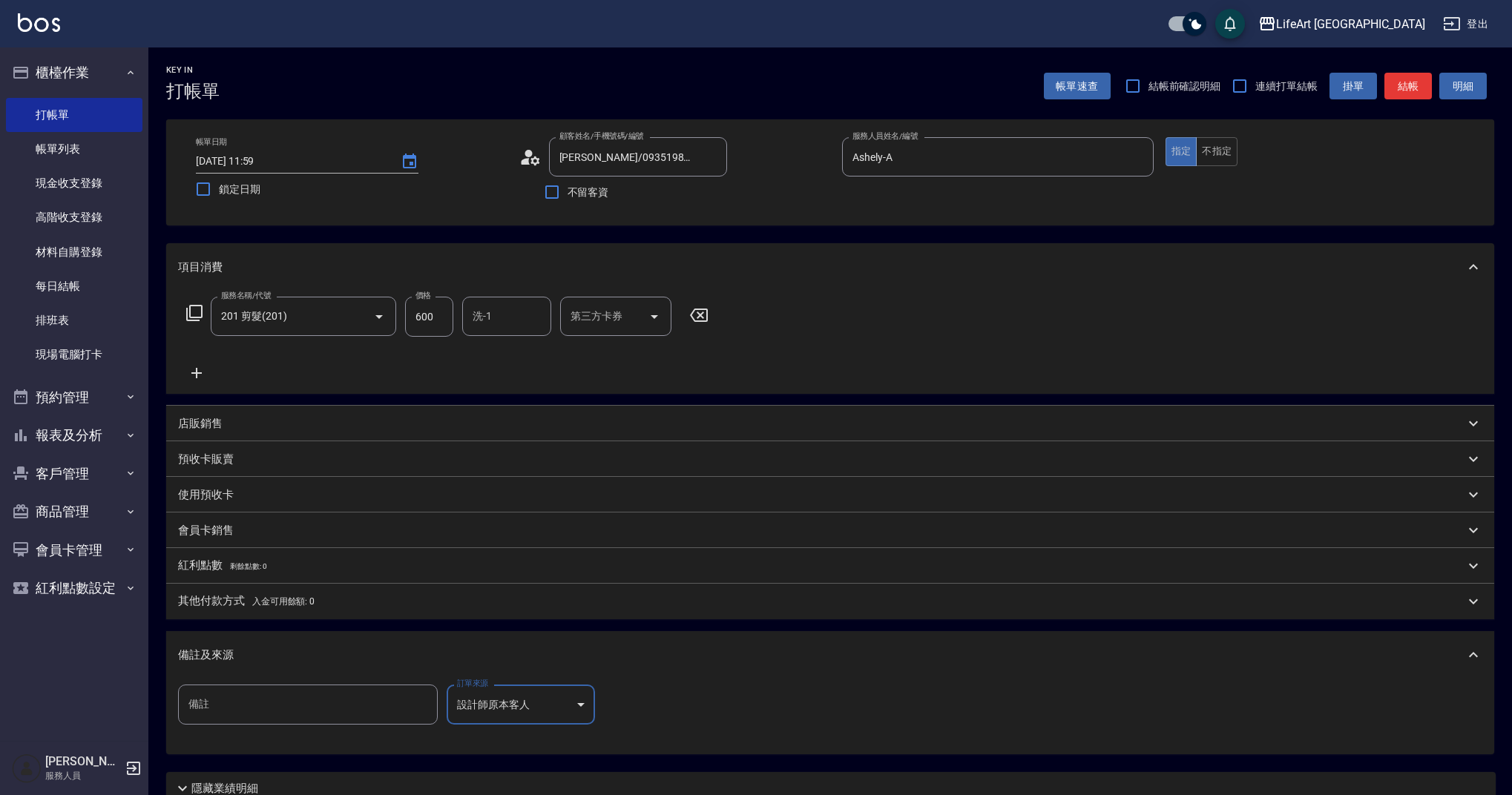
click at [1409, 75] on button "結帳" at bounding box center [1408, 87] width 48 height 28
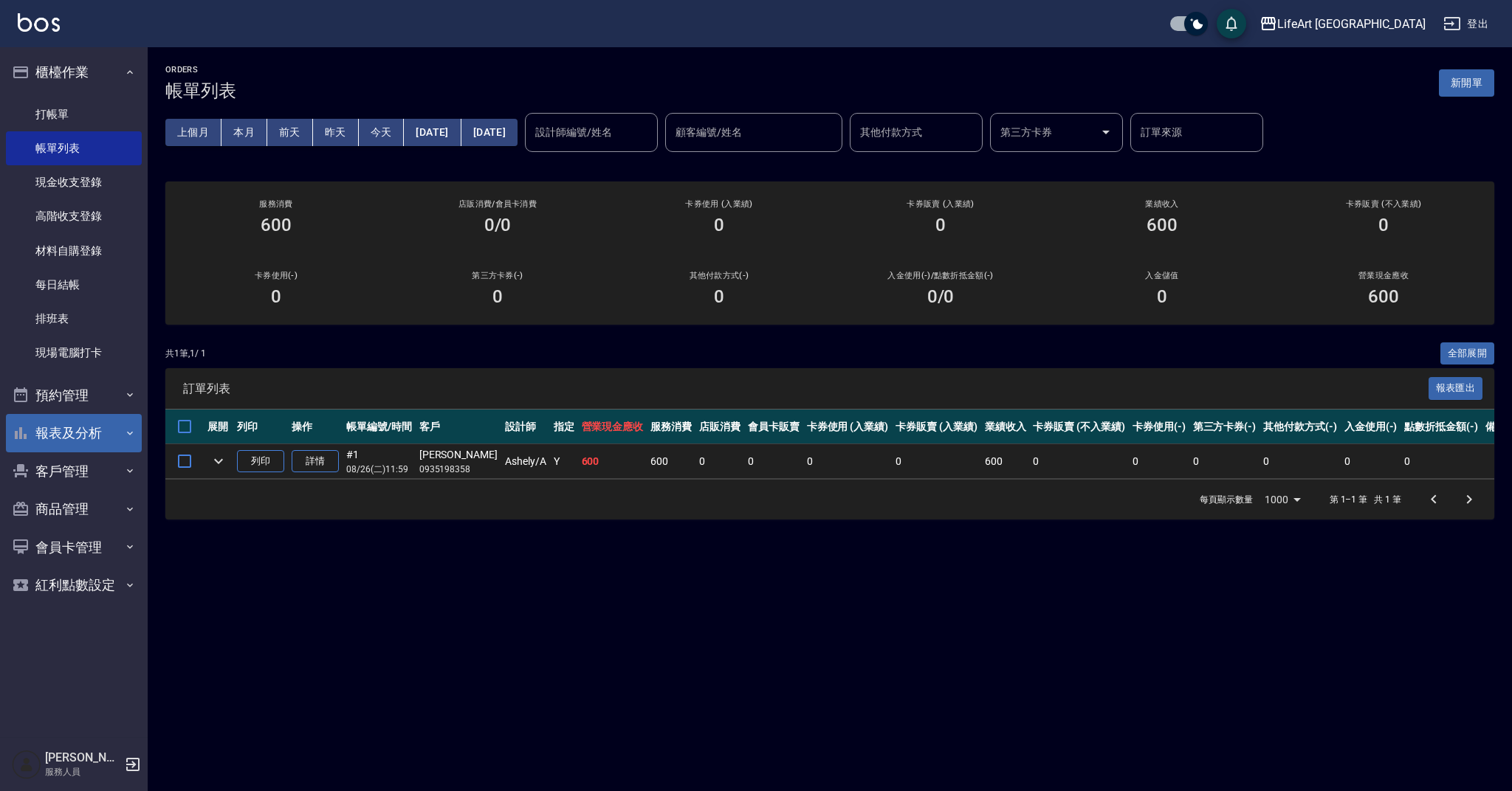
click at [93, 437] on button "報表及分析" at bounding box center [74, 433] width 136 height 39
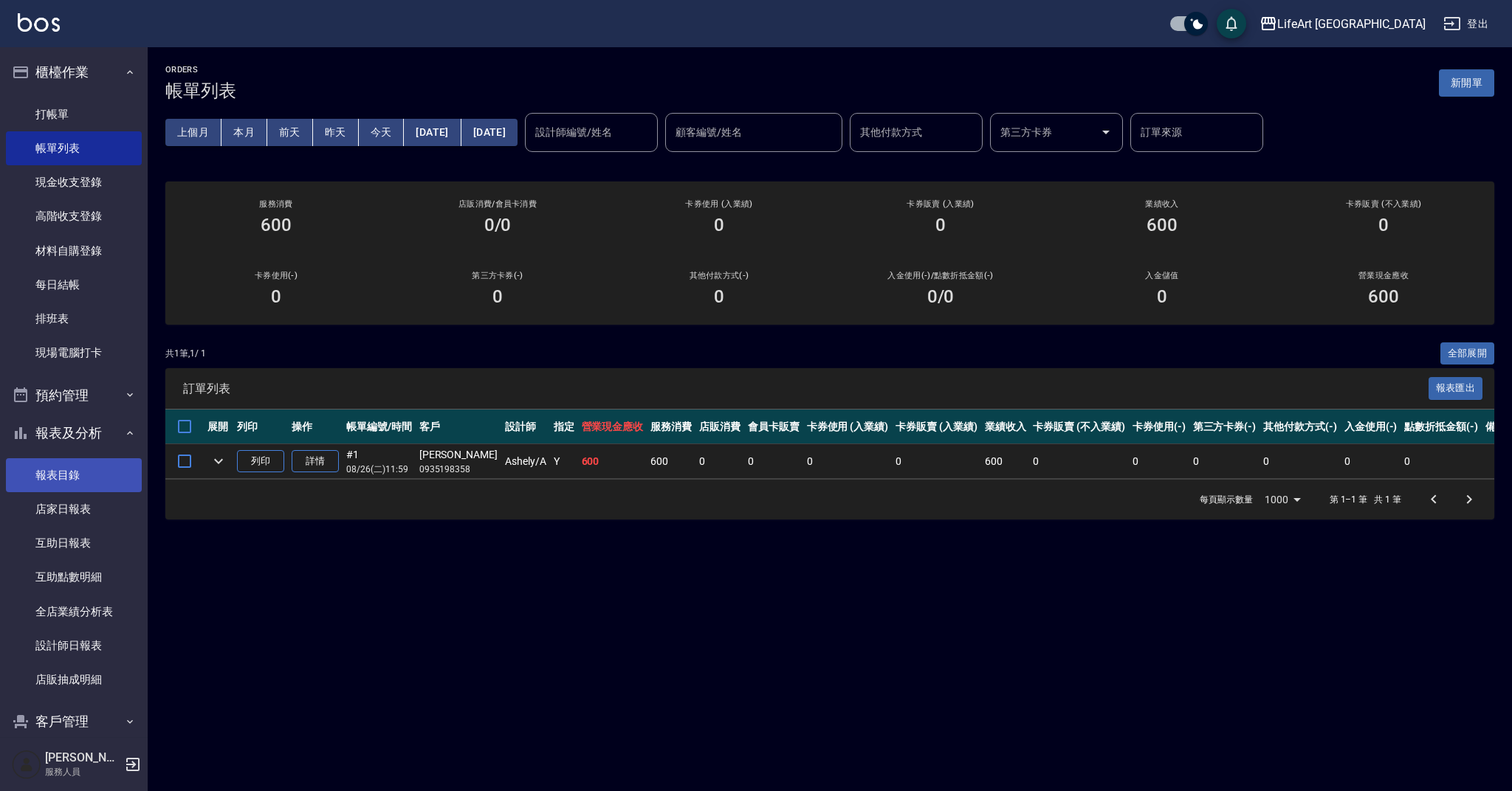
click at [95, 479] on link "報表目錄" at bounding box center [74, 475] width 136 height 34
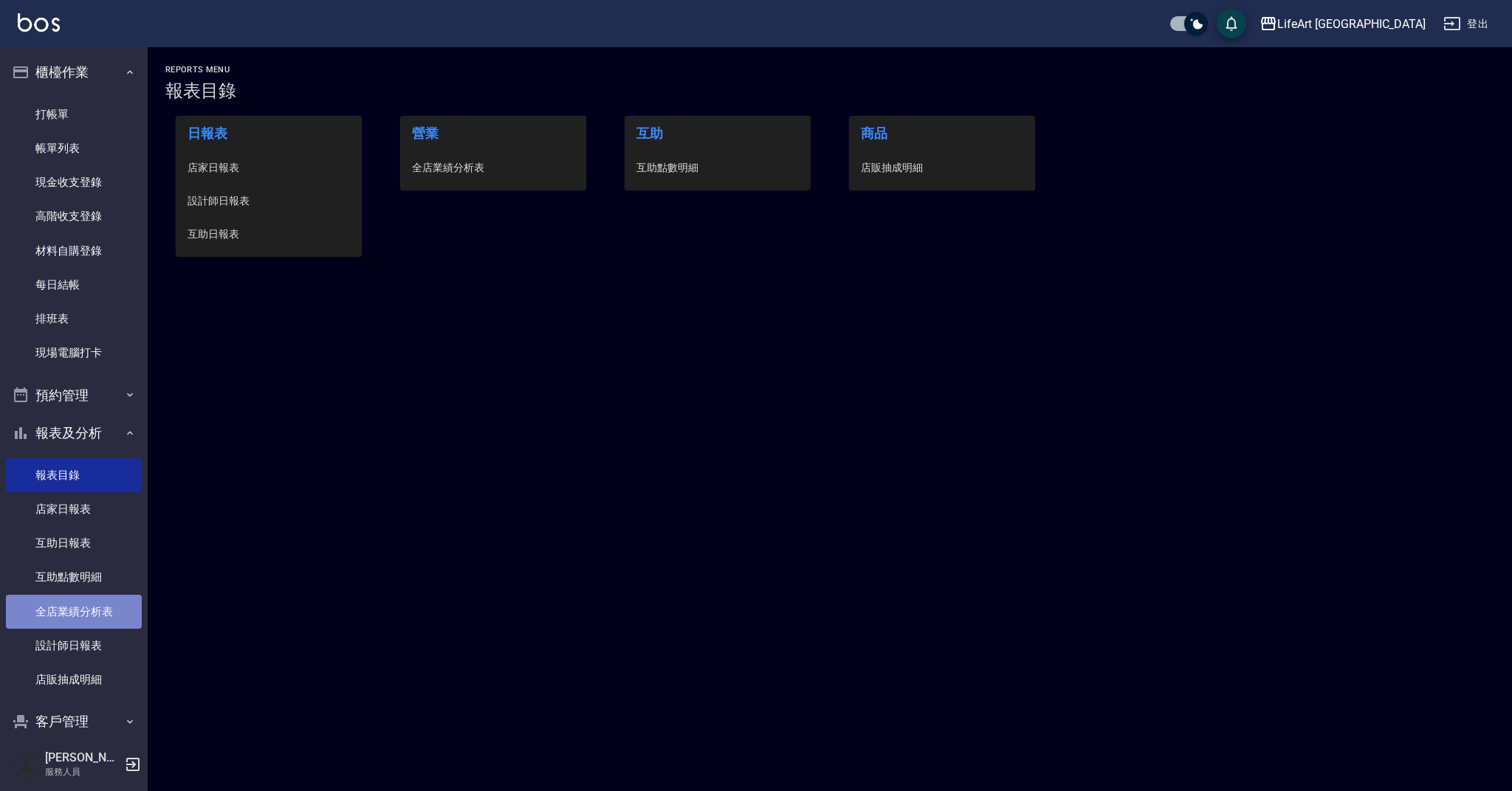
click at [85, 612] on link "全店業績分析表" at bounding box center [74, 611] width 136 height 34
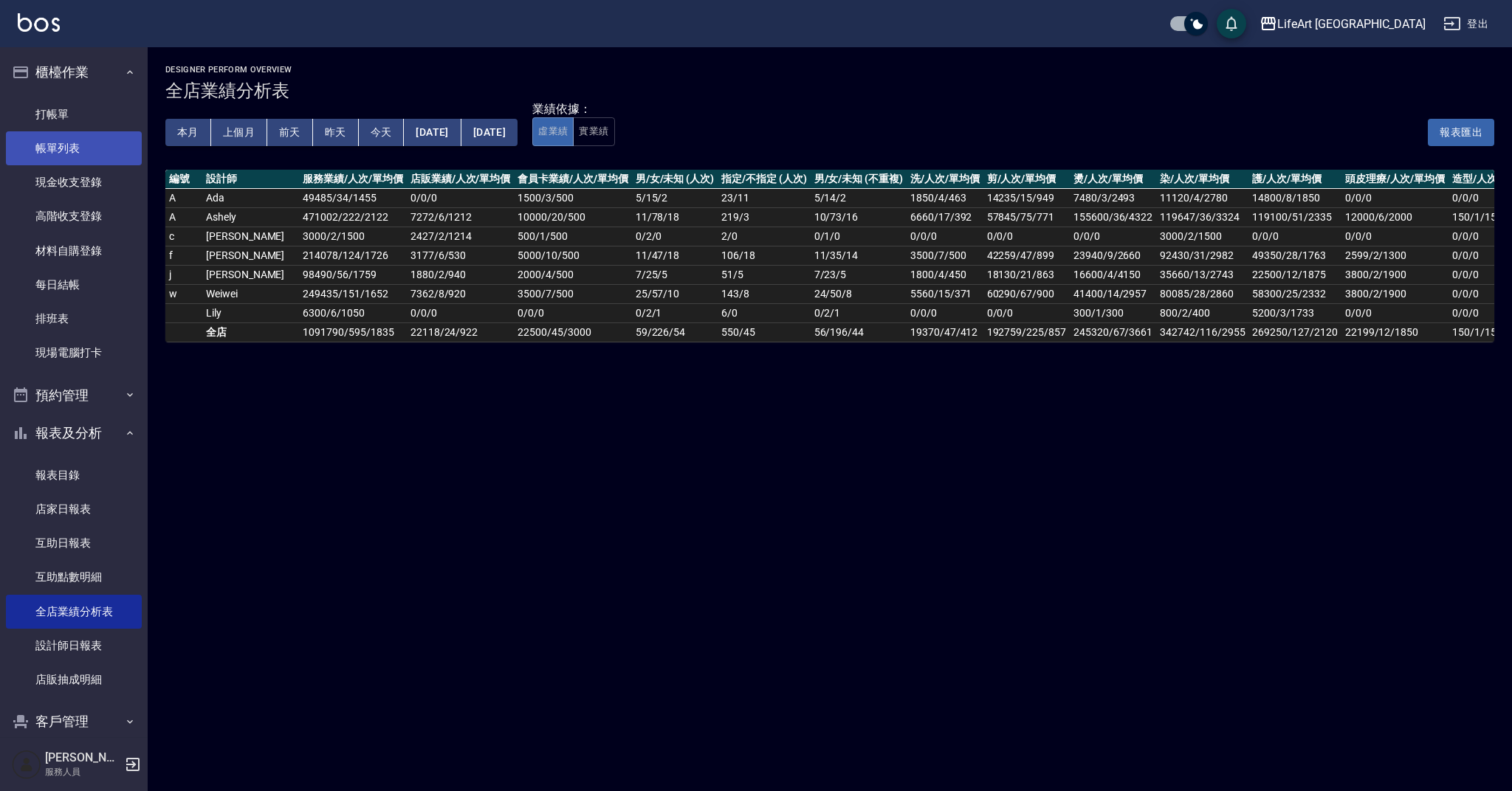
click at [76, 153] on link "帳單列表" at bounding box center [74, 147] width 136 height 34
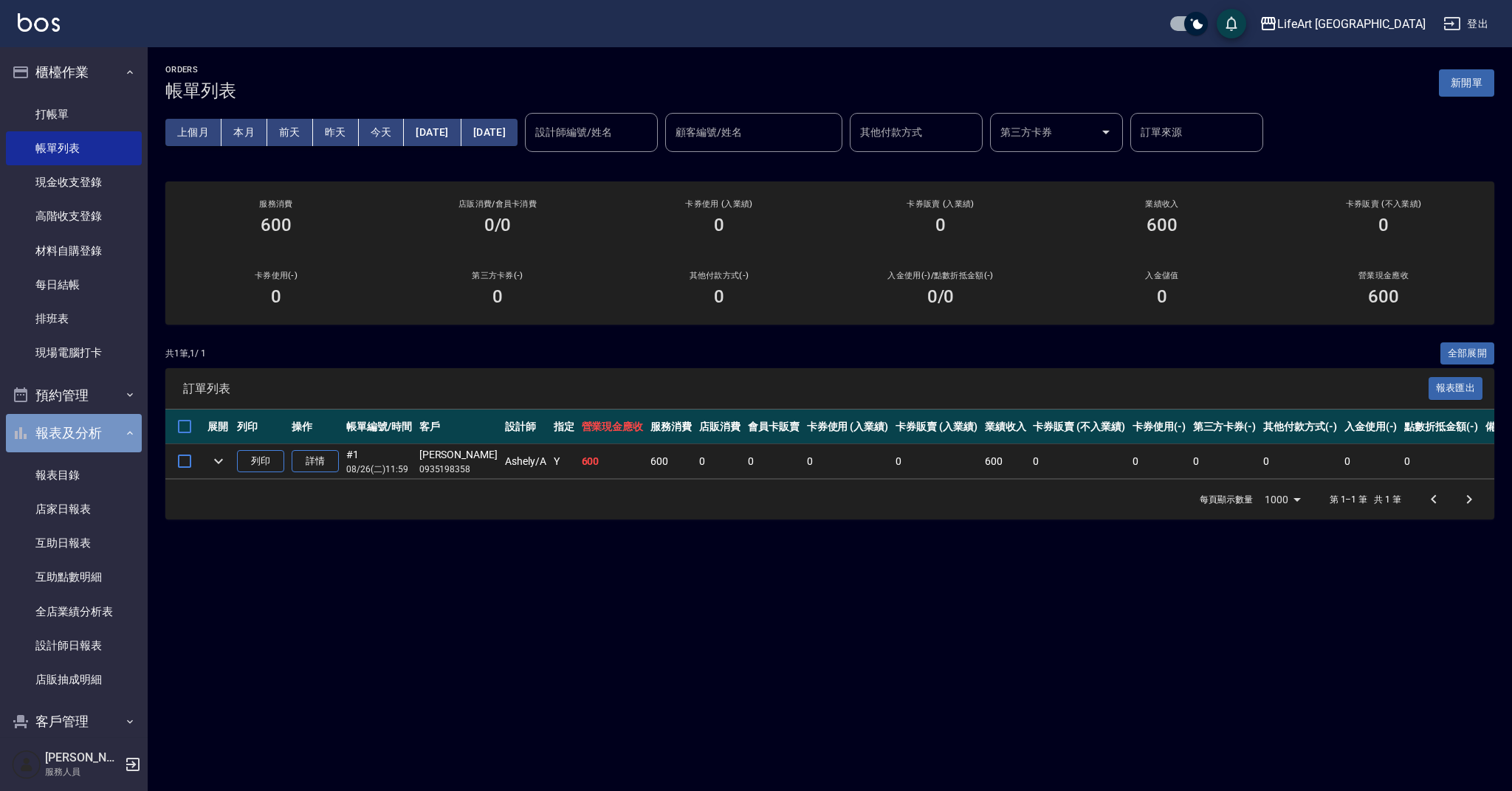
click at [81, 429] on button "報表及分析" at bounding box center [74, 433] width 136 height 39
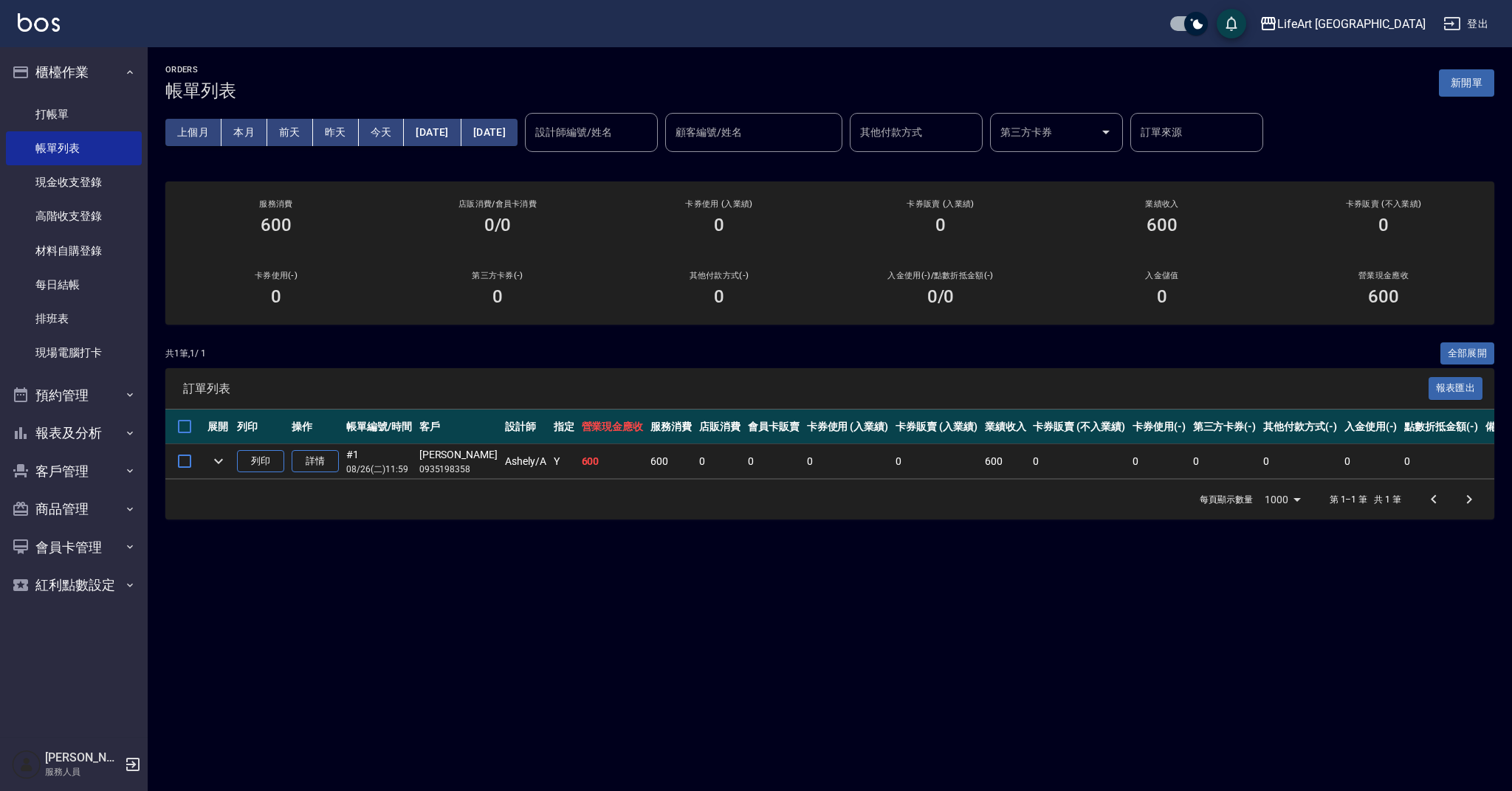
click at [353, 340] on div "ORDERS 帳單列表 新開單 上個月 本月 [DATE] [DATE] [DATE] [DATE] [DATE] 設計師編號/姓名 設計師編號/姓名 顧客編…" at bounding box center [829, 292] width 1365 height 490
